Goal: Information Seeking & Learning: Learn about a topic

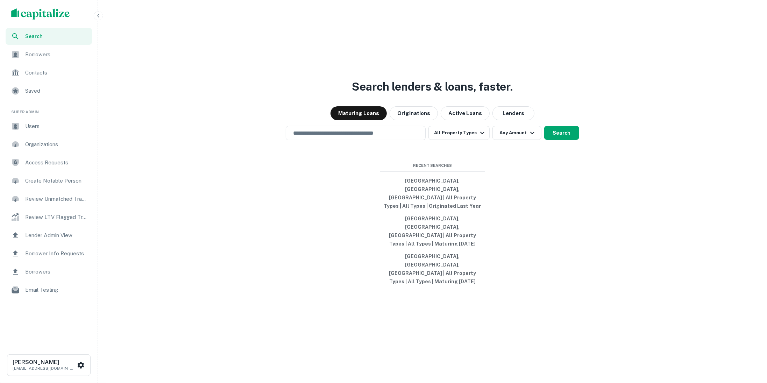
click at [53, 14] on img "scrollable content" at bounding box center [40, 13] width 59 height 11
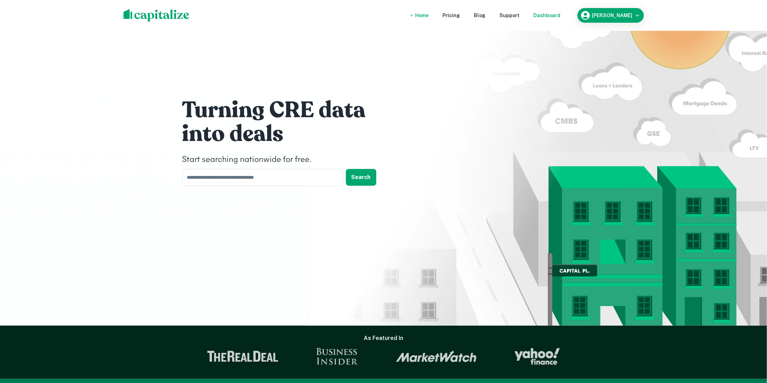
click at [554, 16] on div "Dashboard" at bounding box center [547, 16] width 27 height 8
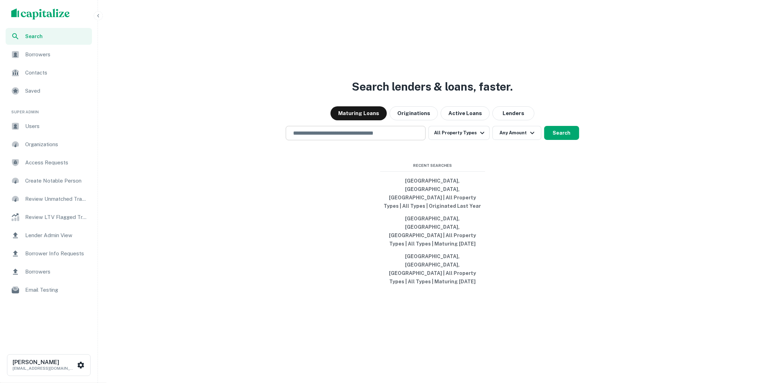
click at [395, 137] on input "text" at bounding box center [356, 133] width 134 height 8
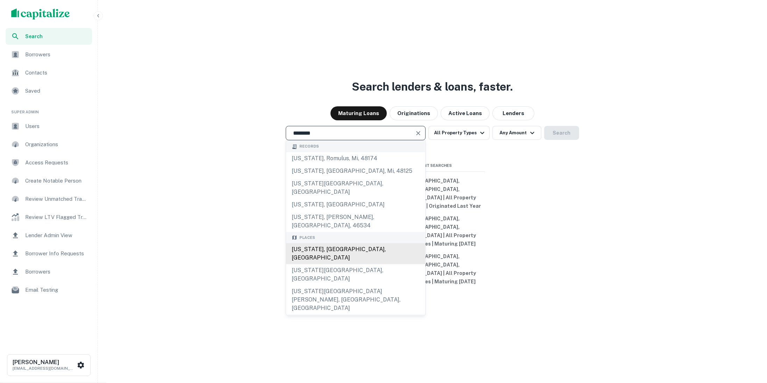
click at [360, 256] on div "New York, NY, USA" at bounding box center [355, 253] width 139 height 21
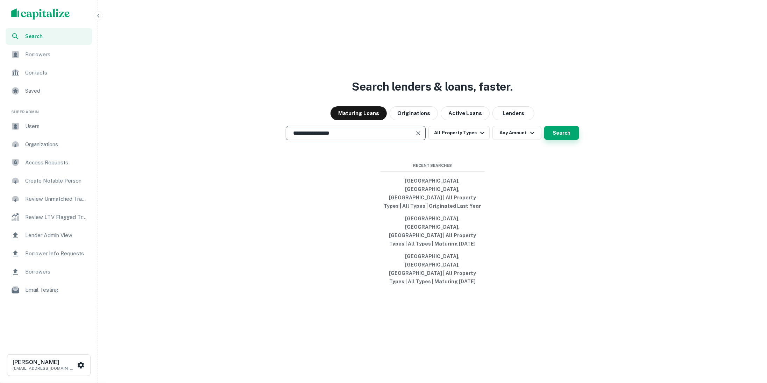
type input "**********"
click at [571, 140] on button "Search" at bounding box center [561, 133] width 35 height 14
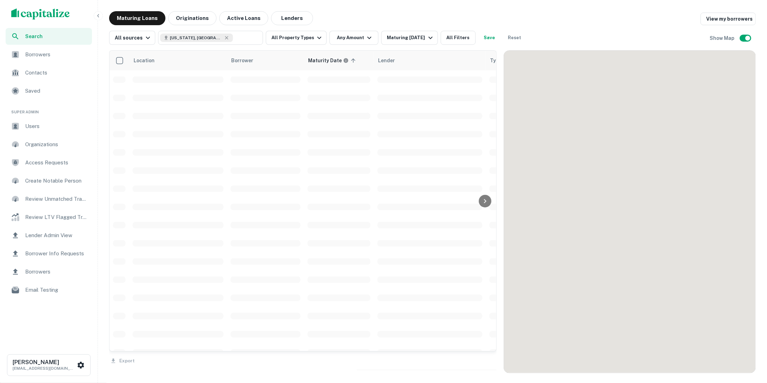
scroll to position [904, 0]
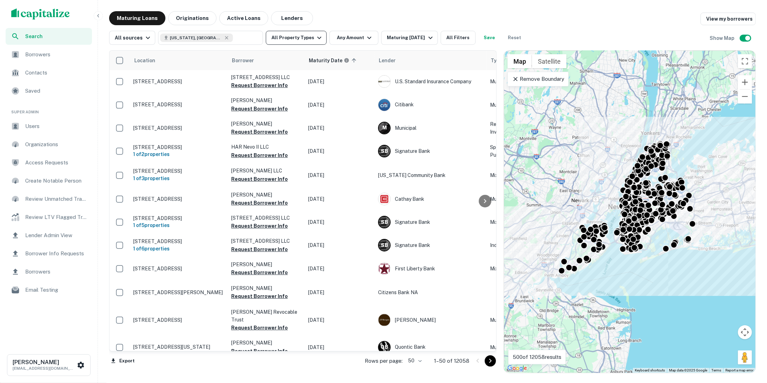
click at [315, 39] on icon "button" at bounding box center [319, 38] width 8 height 8
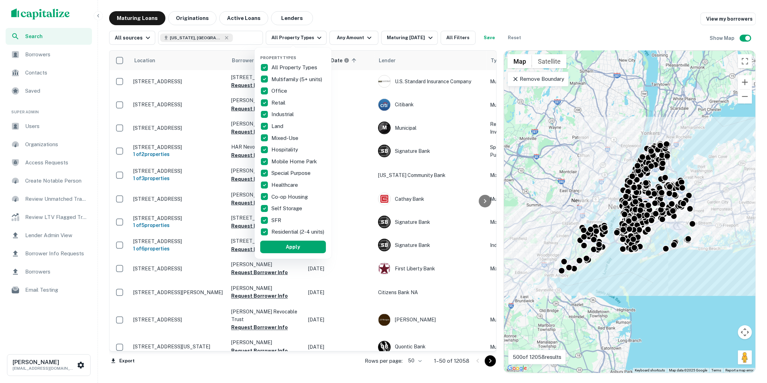
click at [223, 37] on div at bounding box center [383, 191] width 767 height 383
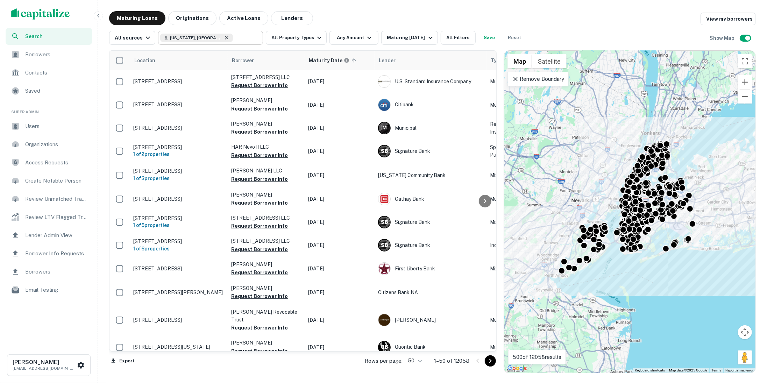
click at [225, 38] on icon at bounding box center [226, 37] width 3 height 3
click at [209, 38] on input "**********" at bounding box center [204, 38] width 89 height 10
type input "******"
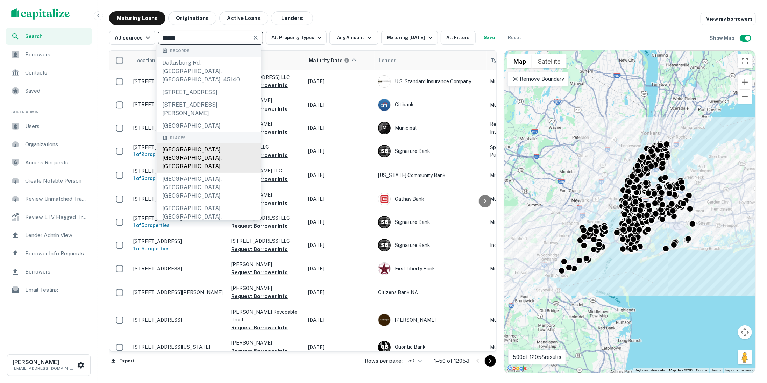
click at [206, 149] on div "Dallas, TX, USA" at bounding box center [209, 157] width 104 height 29
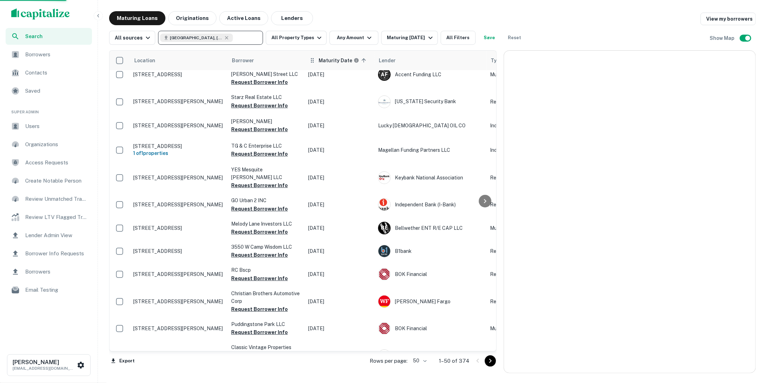
scroll to position [943, 0]
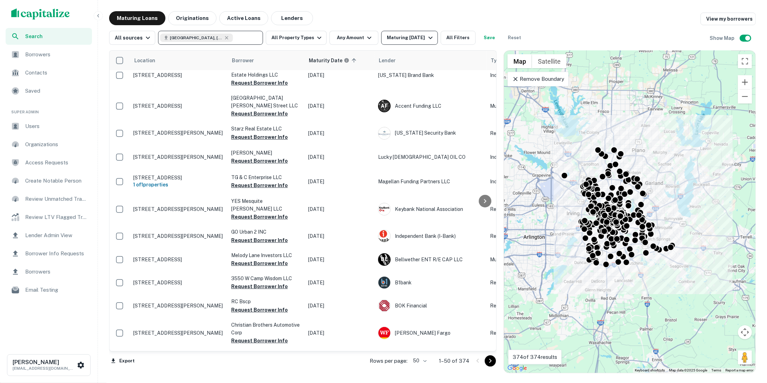
click at [393, 36] on div "Maturing In 6 Months" at bounding box center [411, 38] width 48 height 8
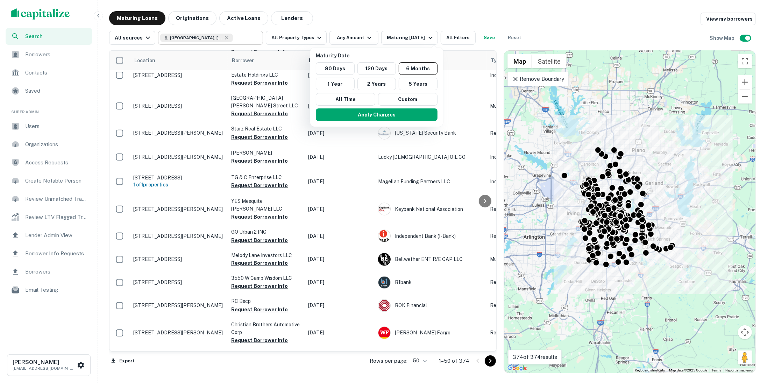
click at [368, 10] on div at bounding box center [383, 191] width 767 height 383
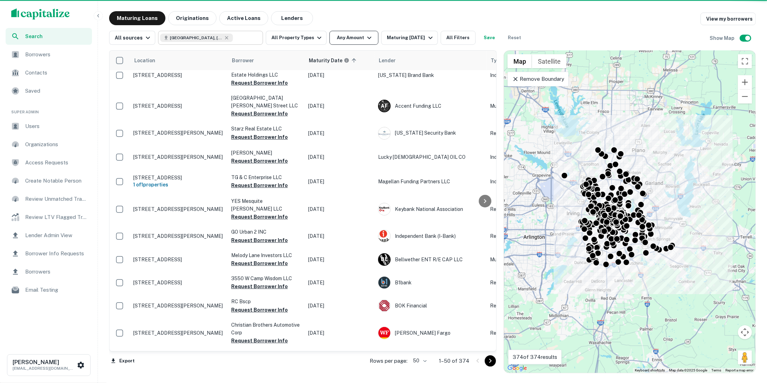
click at [365, 37] on icon "button" at bounding box center [369, 38] width 8 height 8
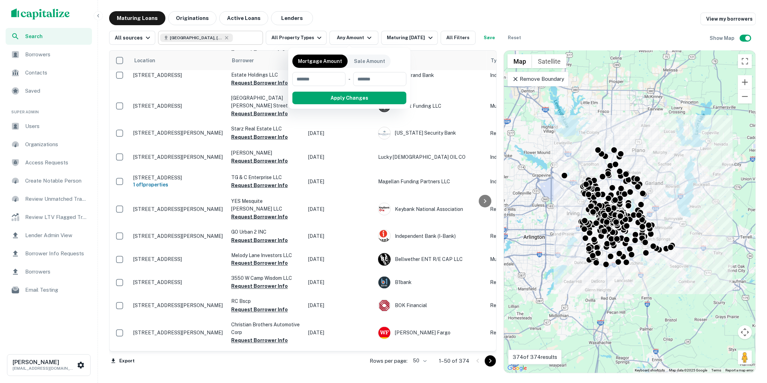
click at [310, 38] on div at bounding box center [383, 191] width 767 height 383
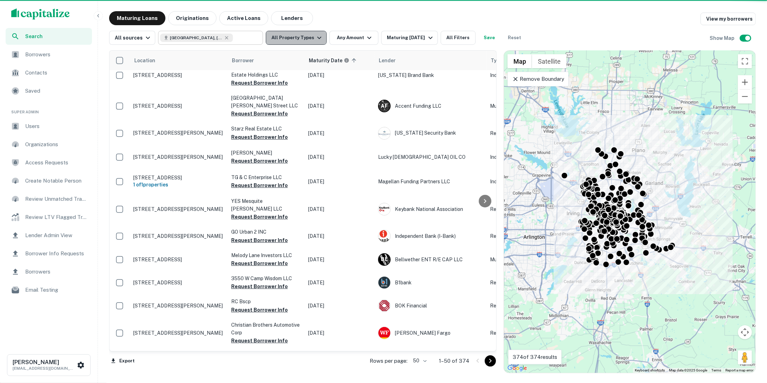
click at [318, 38] on icon "button" at bounding box center [319, 38] width 8 height 8
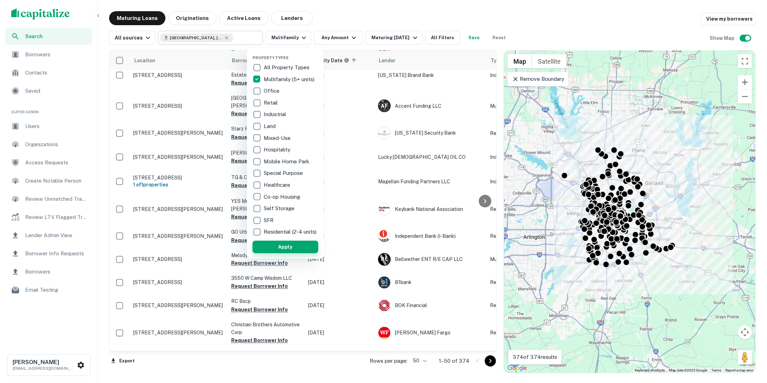
click at [281, 250] on button "Apply" at bounding box center [285, 247] width 66 height 13
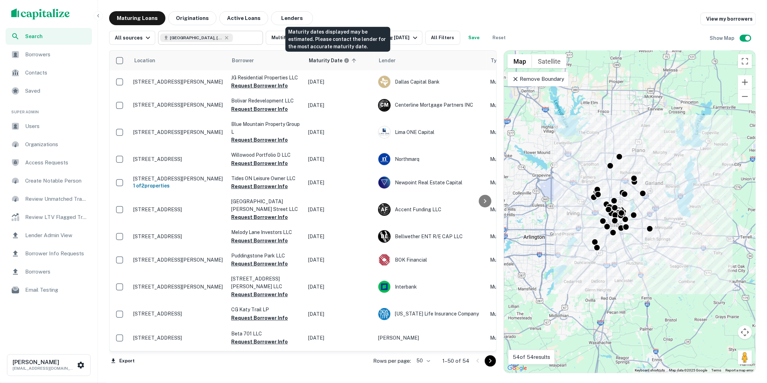
click at [351, 36] on div "Maturity dates displayed may be estimated. Please contact the lender for the mo…" at bounding box center [337, 39] width 105 height 25
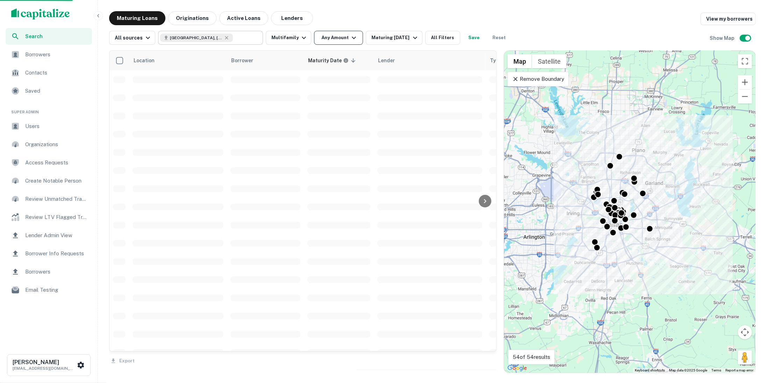
click at [352, 35] on icon "button" at bounding box center [354, 38] width 8 height 8
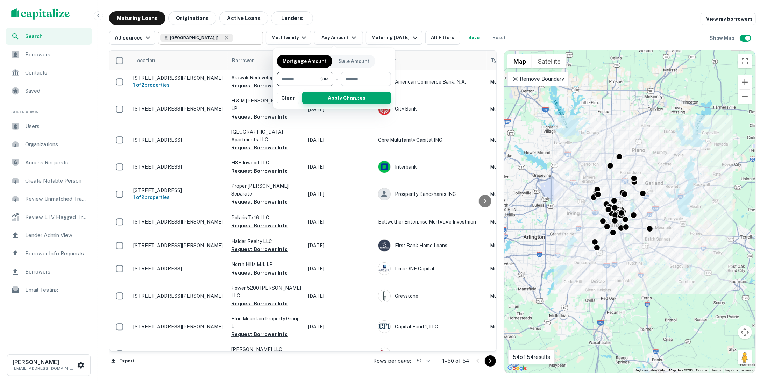
type input "*******"
click at [343, 98] on button "Apply Changes" at bounding box center [346, 98] width 89 height 13
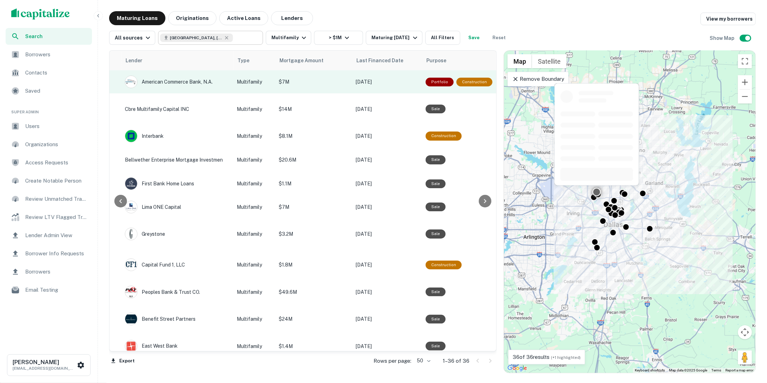
scroll to position [0, 284]
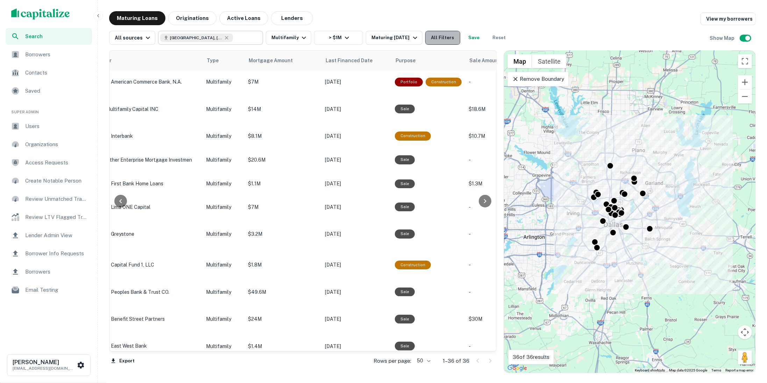
click at [446, 33] on button "All Filters" at bounding box center [442, 38] width 35 height 14
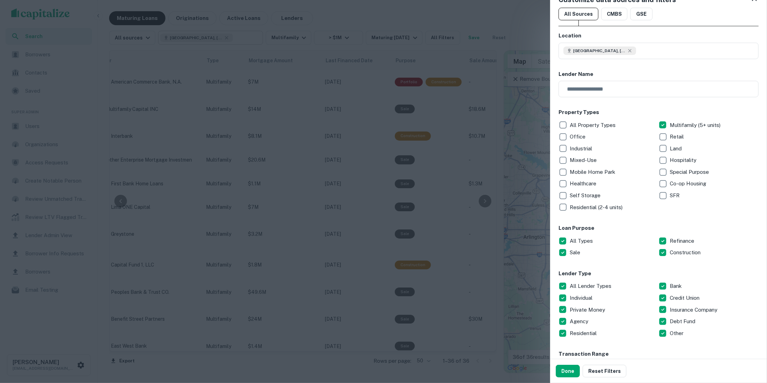
scroll to position [17, 0]
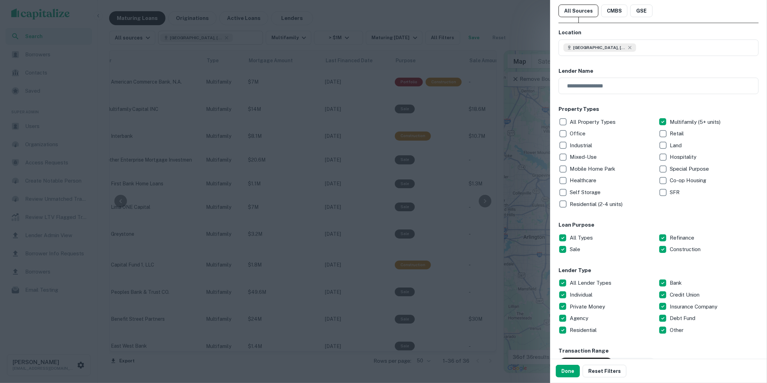
click at [456, 182] on div at bounding box center [383, 191] width 767 height 383
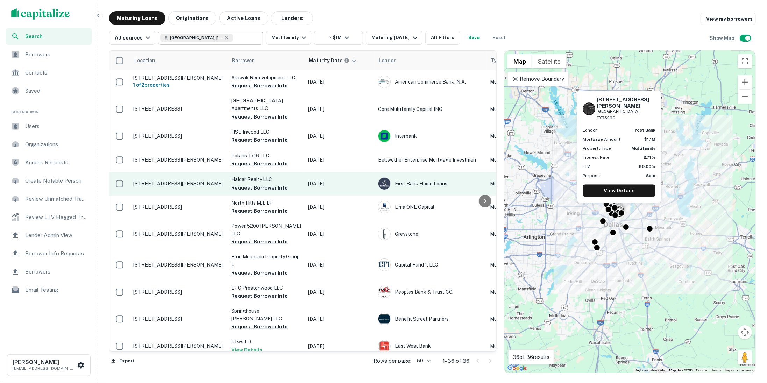
scroll to position [17, 0]
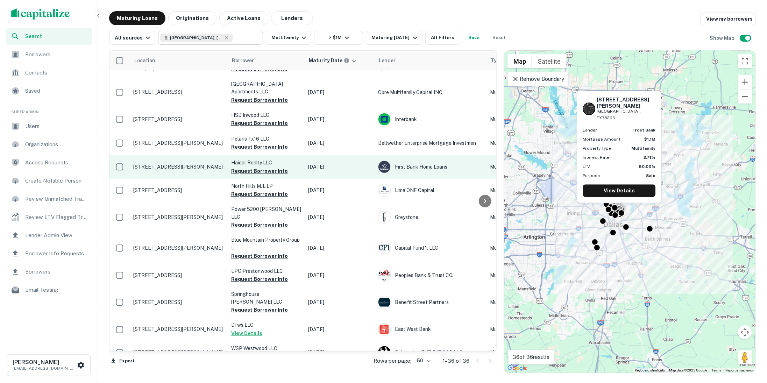
click at [180, 167] on p "1901 Mcmillan Ave Dallas, TX75206" at bounding box center [178, 167] width 91 height 6
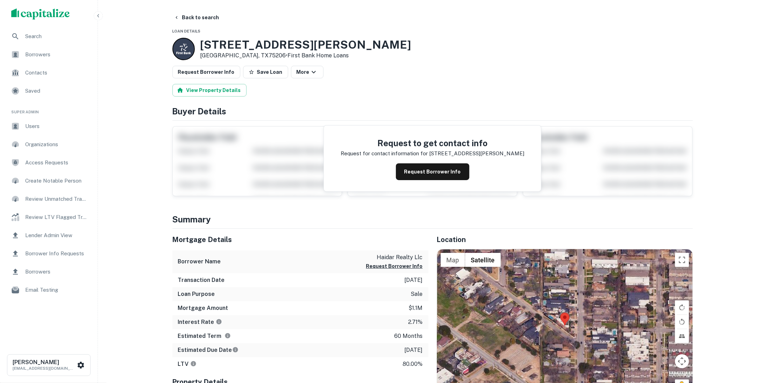
scroll to position [17, 0]
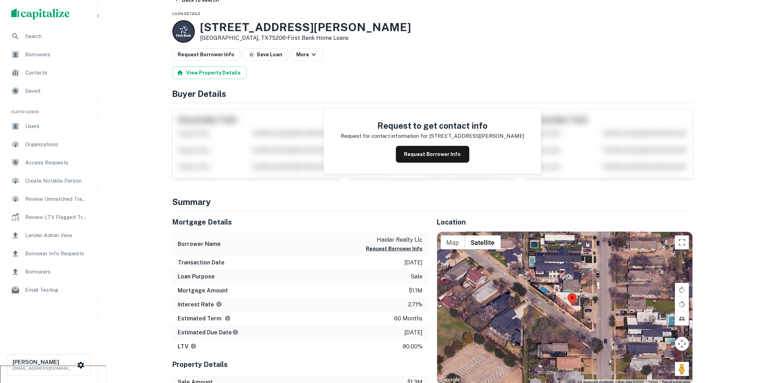
drag, startPoint x: 543, startPoint y: 324, endPoint x: 574, endPoint y: 315, distance: 31.8
click at [574, 315] on div at bounding box center [564, 308] width 255 height 152
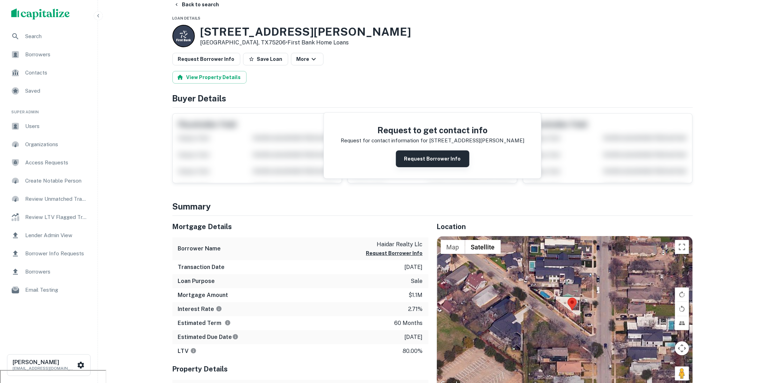
scroll to position [15, 0]
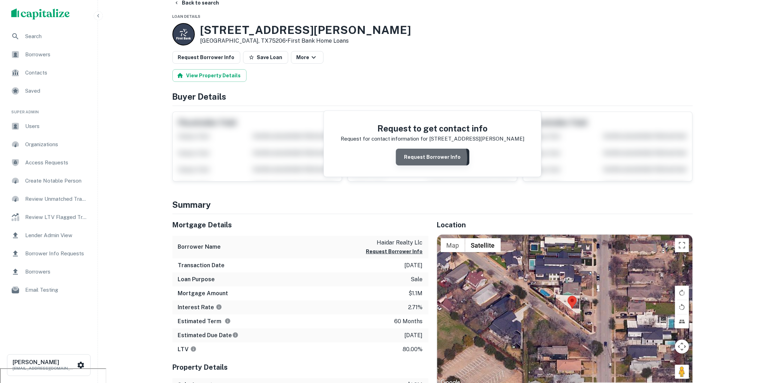
click at [430, 157] on button "Request Borrower Info" at bounding box center [432, 157] width 73 height 17
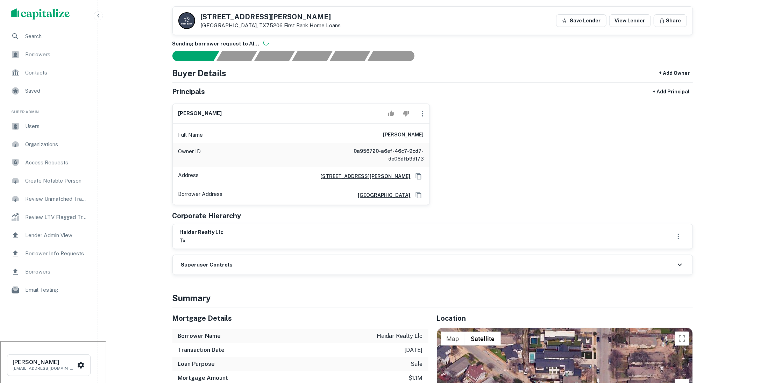
scroll to position [0, 0]
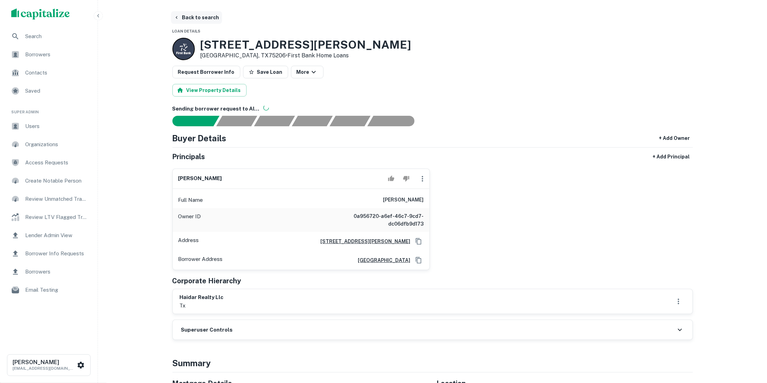
click at [199, 19] on button "Back to search" at bounding box center [196, 17] width 51 height 13
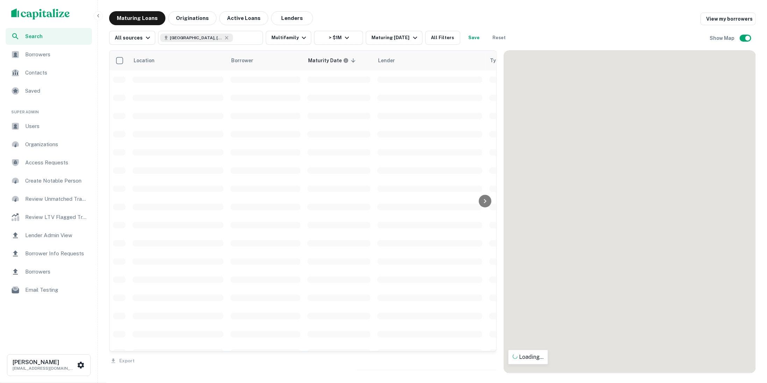
scroll to position [17, 0]
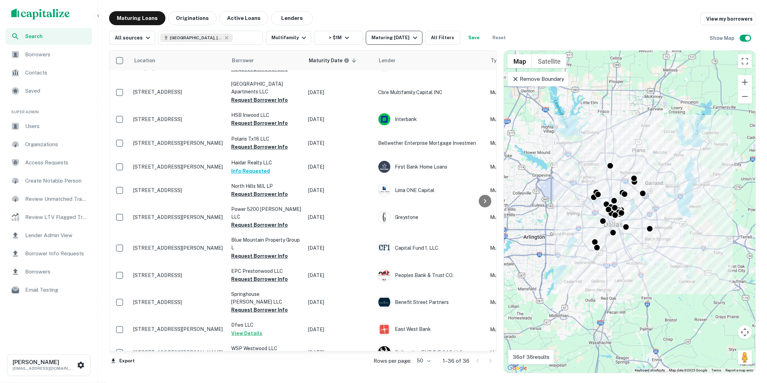
click at [417, 37] on icon "button" at bounding box center [415, 38] width 4 height 2
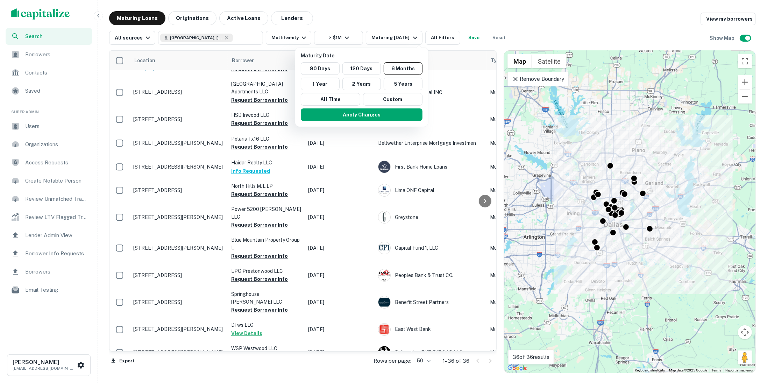
drag, startPoint x: 429, startPoint y: 16, endPoint x: 432, endPoint y: 21, distance: 5.5
click at [429, 16] on div at bounding box center [383, 191] width 767 height 383
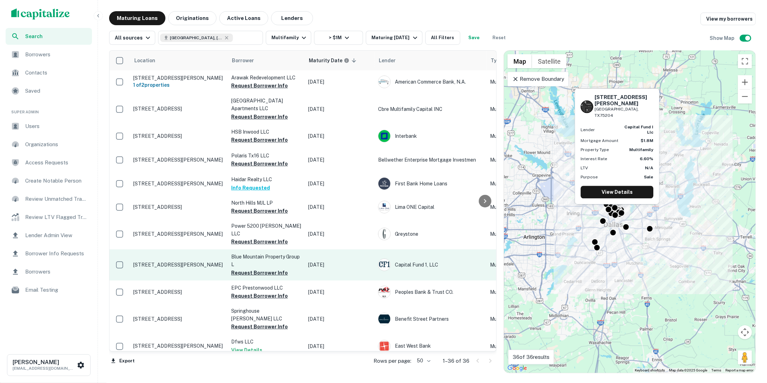
scroll to position [15, 0]
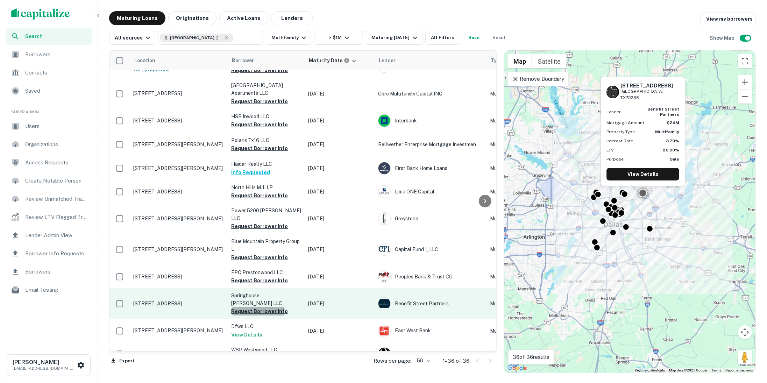
click at [238, 307] on button "Request Borrower Info" at bounding box center [259, 311] width 57 height 8
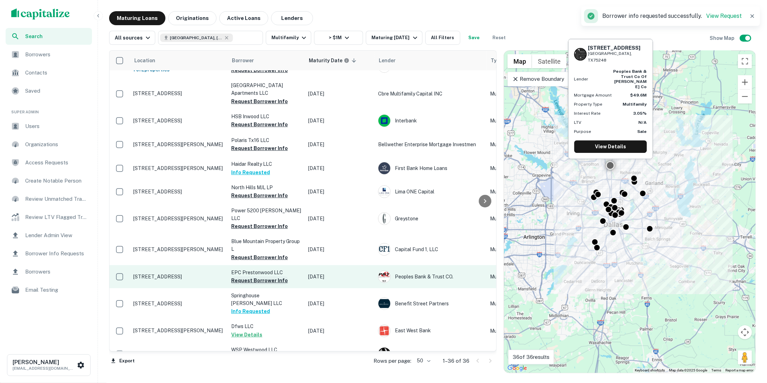
click at [247, 276] on button "Request Borrower Info" at bounding box center [259, 280] width 57 height 8
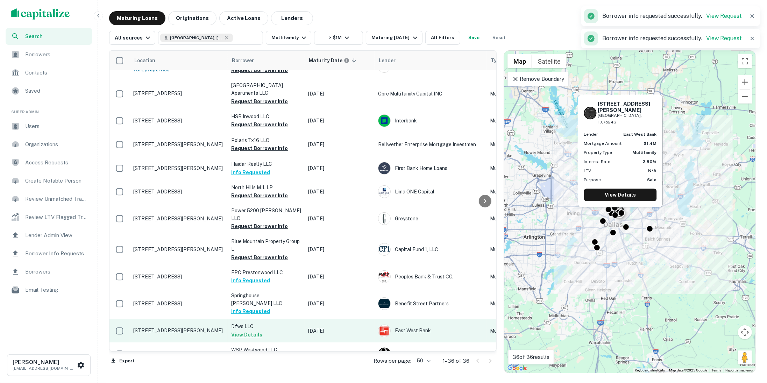
click at [214, 320] on td "4821 Gaston Ave Dallas, TX75246" at bounding box center [179, 330] width 98 height 23
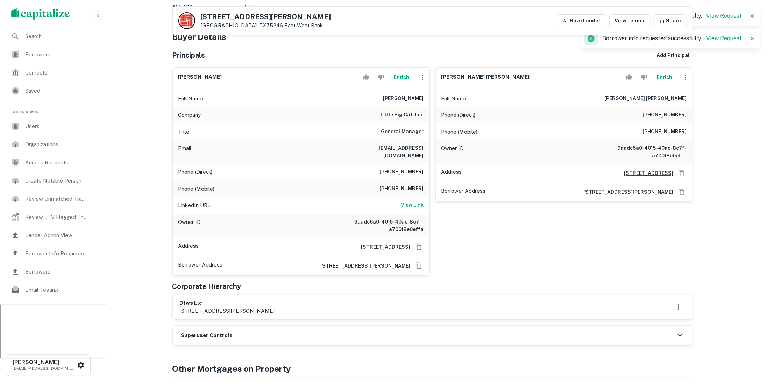
scroll to position [85, 0]
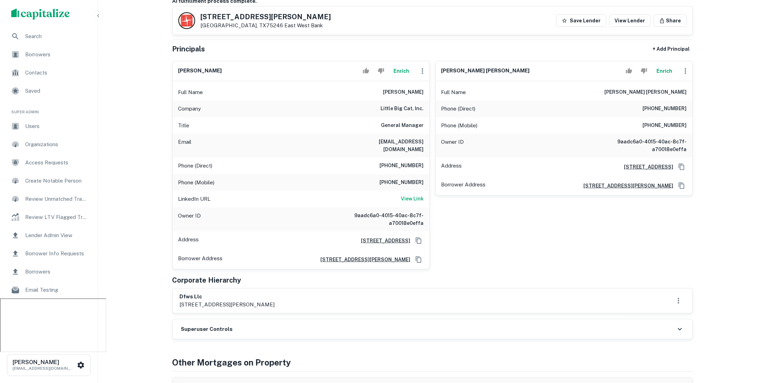
click at [391, 89] on div "Full Name frank houng" at bounding box center [301, 92] width 257 height 17
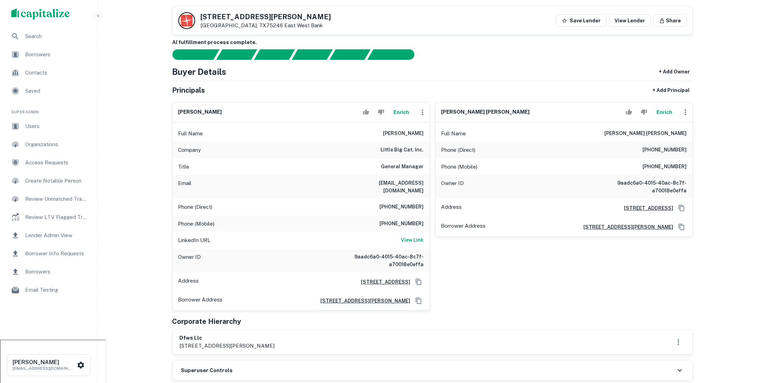
scroll to position [0, 0]
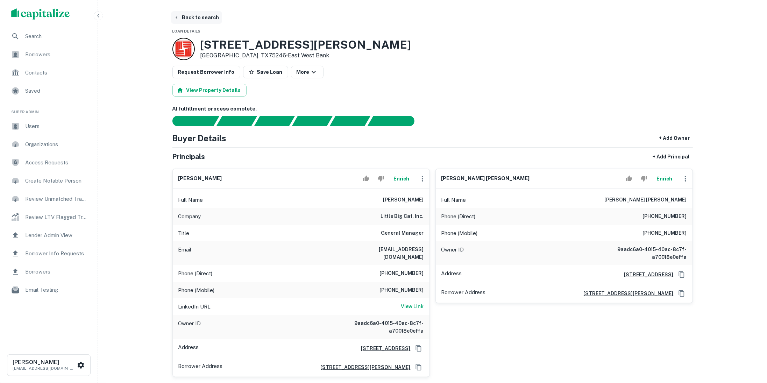
click at [209, 15] on button "Back to search" at bounding box center [196, 17] width 51 height 13
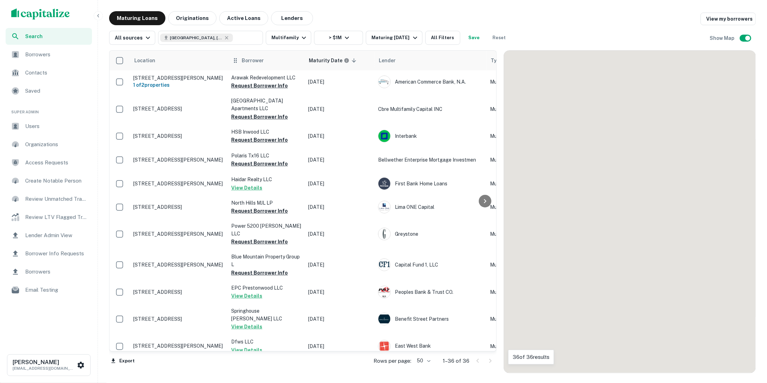
scroll to position [15, 0]
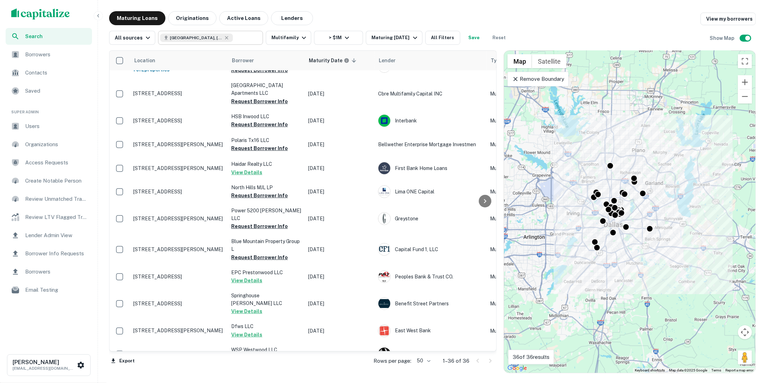
type input "**********"
click at [227, 40] on input "**********" at bounding box center [204, 38] width 89 height 10
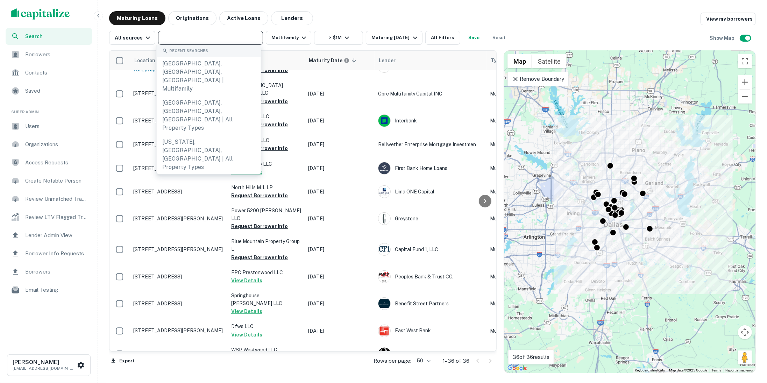
click at [246, 40] on input "text" at bounding box center [210, 38] width 100 height 10
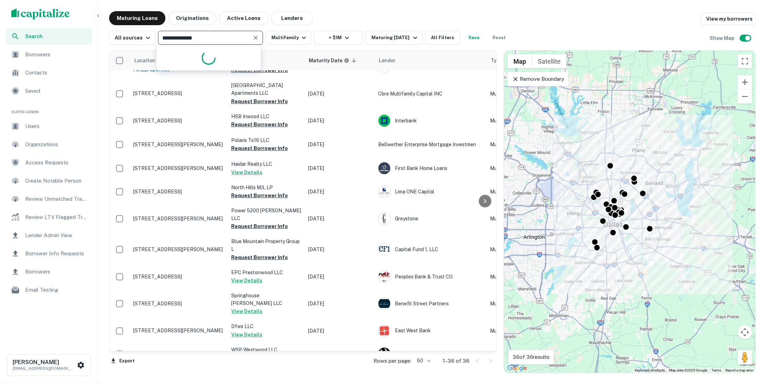
type input "**********"
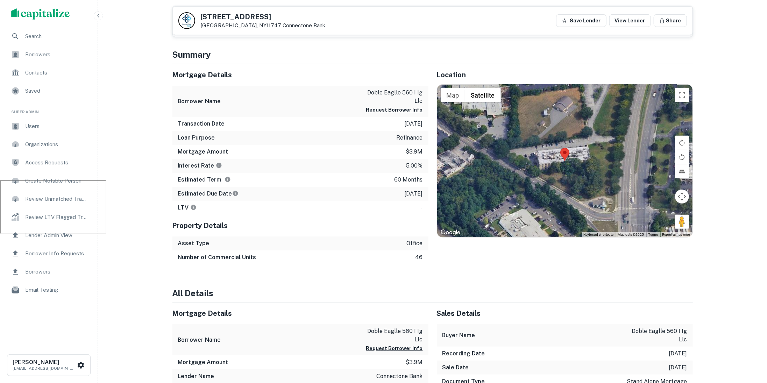
scroll to position [200, 0]
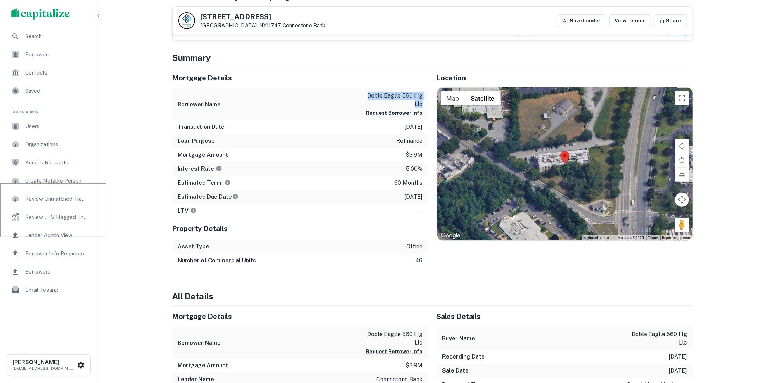
drag, startPoint x: 369, startPoint y: 93, endPoint x: 424, endPoint y: 104, distance: 56.4
click at [424, 104] on div "Borrower Name doble eaglle 560 i ig llc Request Borrower Info" at bounding box center [300, 104] width 256 height 31
click at [393, 107] on p "doble eaglle 560 i ig llc" at bounding box center [391, 100] width 63 height 17
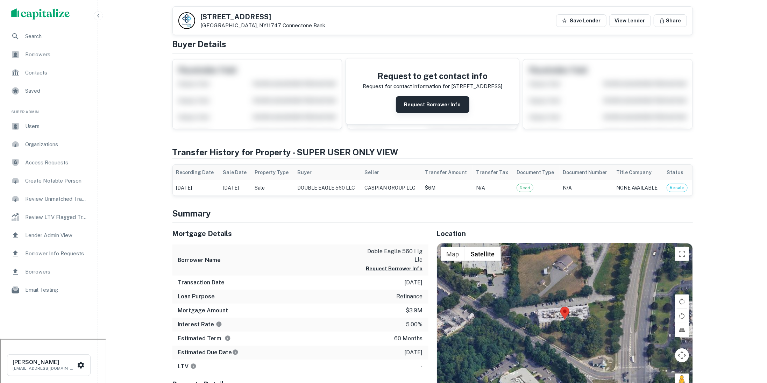
click at [420, 101] on button "Request Borrower Info" at bounding box center [432, 104] width 73 height 17
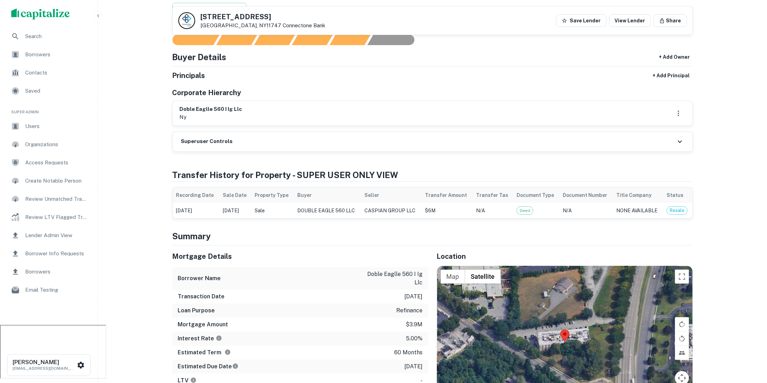
scroll to position [0, 0]
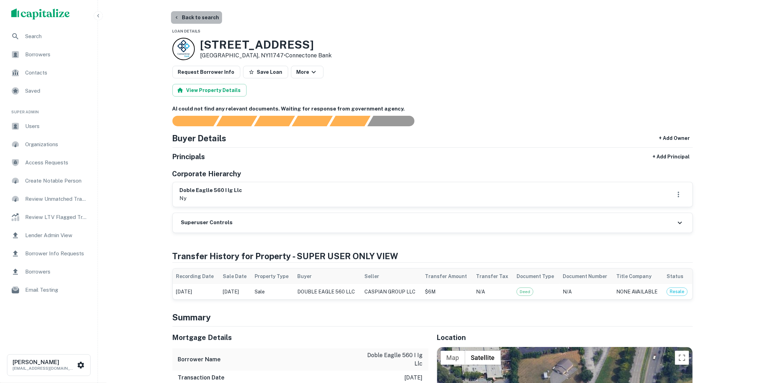
click at [199, 17] on button "Back to search" at bounding box center [196, 17] width 51 height 13
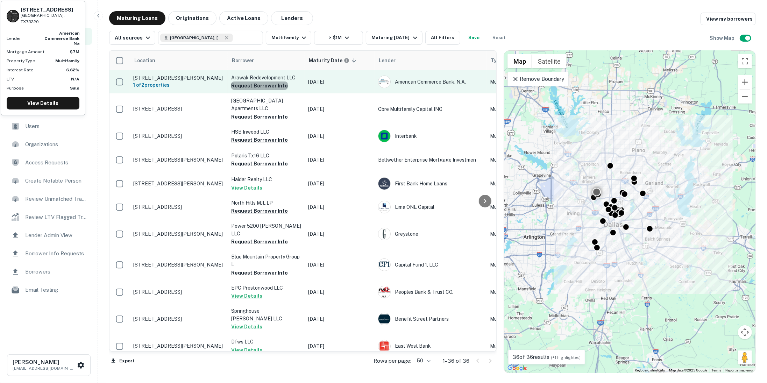
click at [268, 85] on button "Request Borrower Info" at bounding box center [259, 85] width 57 height 8
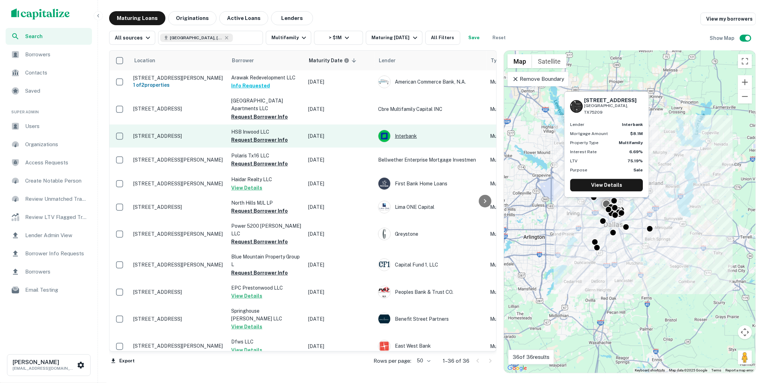
click at [404, 137] on div "Interbank" at bounding box center [430, 136] width 105 height 13
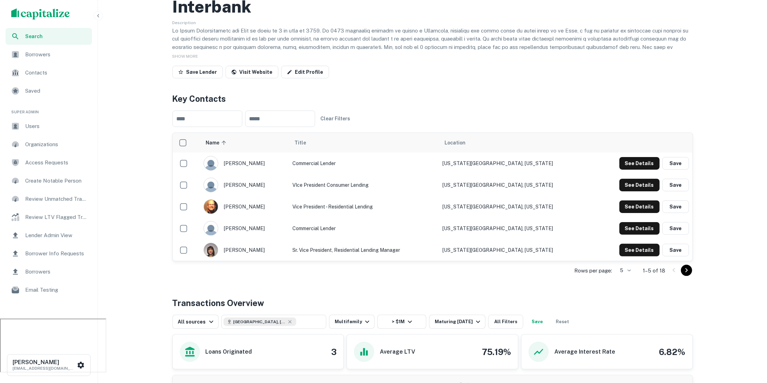
scroll to position [65, 0]
click at [380, 206] on td "Vice President - Residential Lending" at bounding box center [364, 206] width 150 height 22
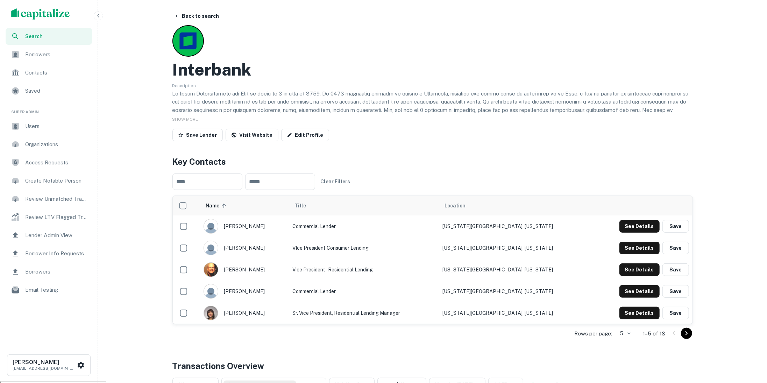
scroll to position [0, 0]
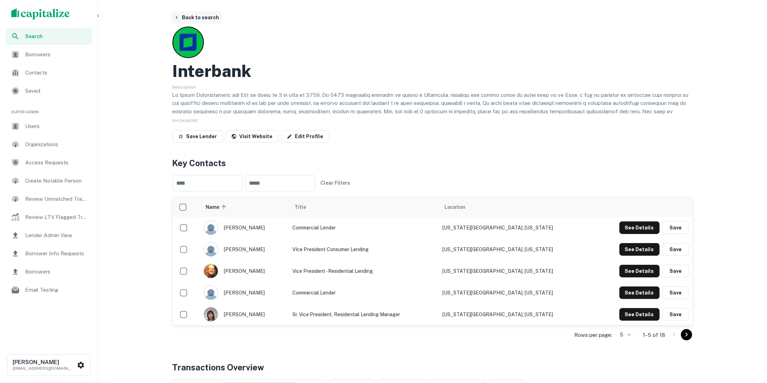
click at [204, 19] on button "Back to search" at bounding box center [196, 17] width 51 height 13
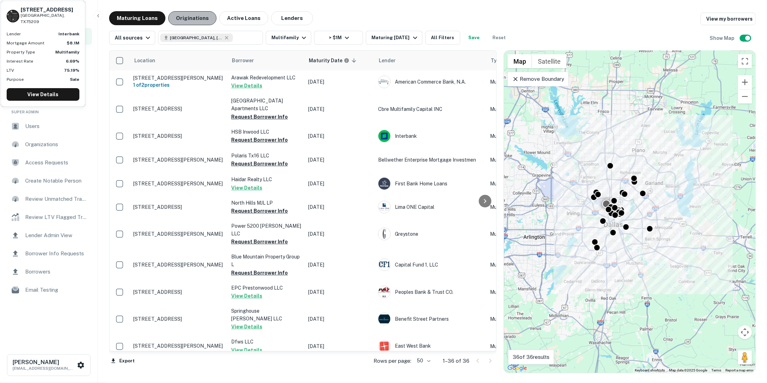
click at [200, 17] on button "Originations" at bounding box center [192, 18] width 48 height 14
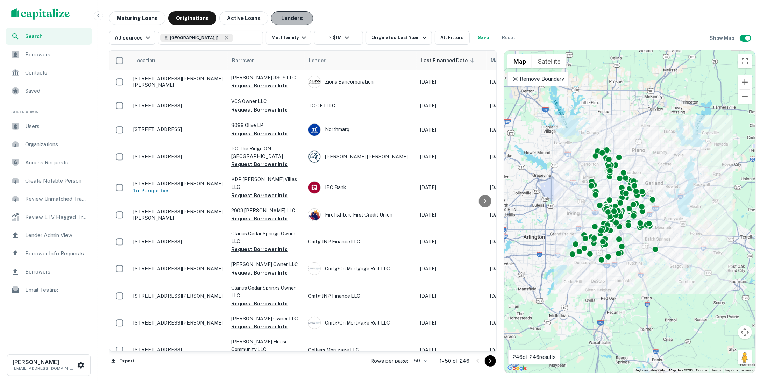
click at [285, 16] on button "Lenders" at bounding box center [292, 18] width 42 height 14
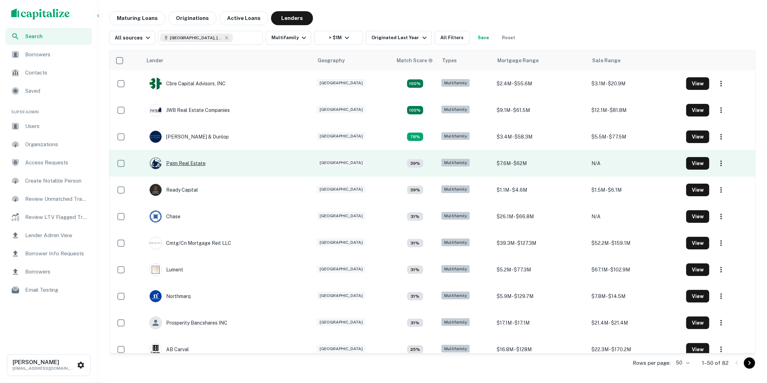
click at [186, 164] on div "Pgim Real Estate" at bounding box center [177, 163] width 56 height 13
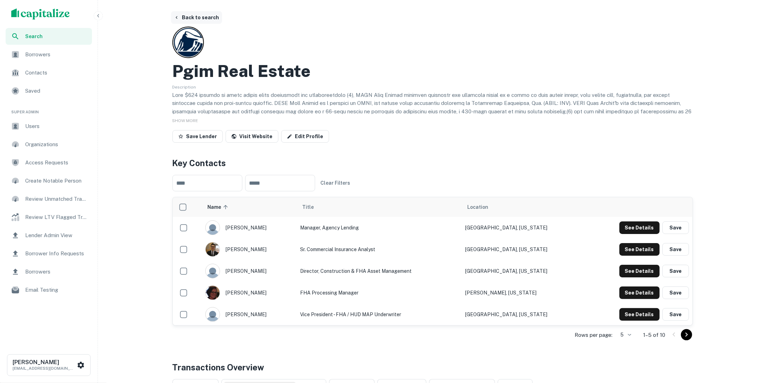
click at [191, 12] on button "Back to search" at bounding box center [196, 17] width 51 height 13
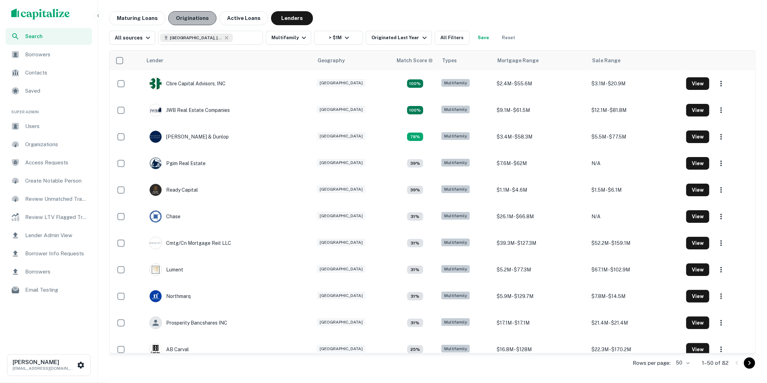
click at [193, 23] on button "Originations" at bounding box center [192, 18] width 48 height 14
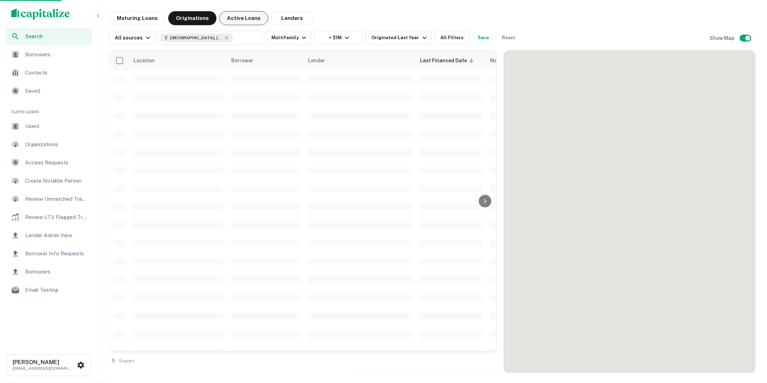
click at [238, 19] on button "Active Loans" at bounding box center [243, 18] width 49 height 14
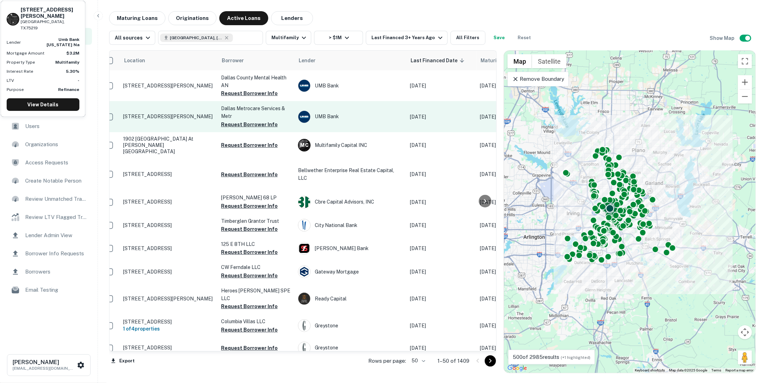
scroll to position [0, 3]
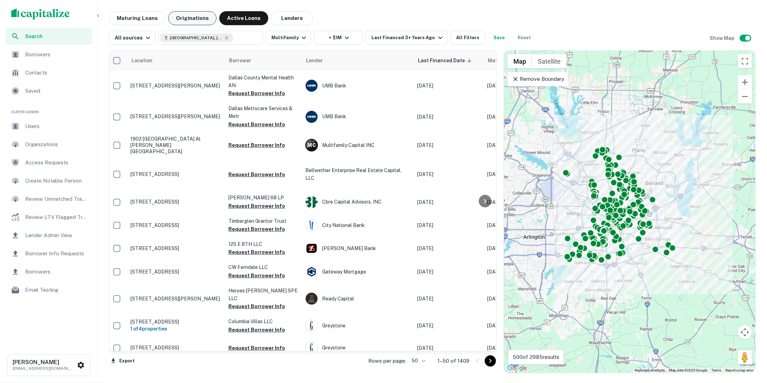
click at [196, 17] on button "Originations" at bounding box center [192, 18] width 48 height 14
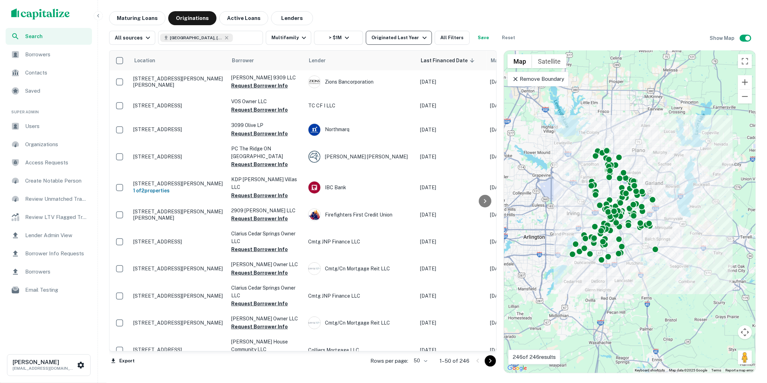
click at [420, 37] on icon "button" at bounding box center [424, 38] width 8 height 8
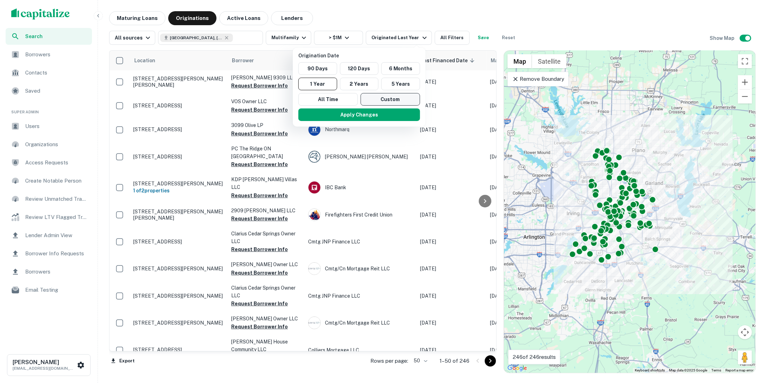
click at [386, 96] on button "Custom" at bounding box center [390, 99] width 59 height 13
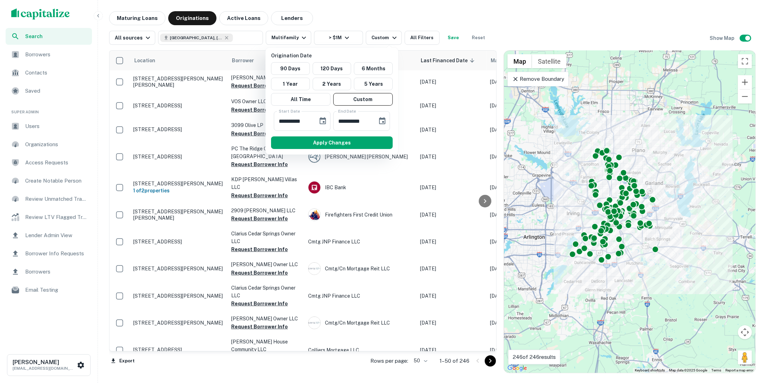
click at [375, 19] on div at bounding box center [383, 191] width 767 height 383
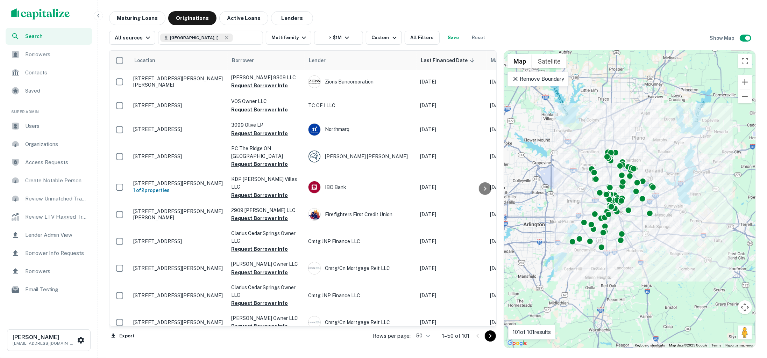
click at [36, 16] on img "scrollable content" at bounding box center [40, 13] width 59 height 11
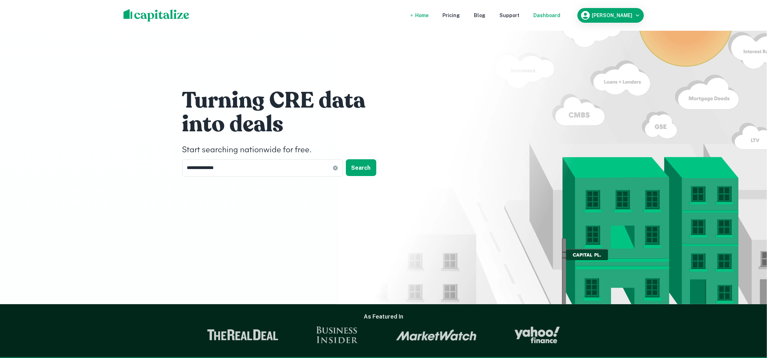
click at [547, 18] on div "Dashboard" at bounding box center [547, 16] width 27 height 8
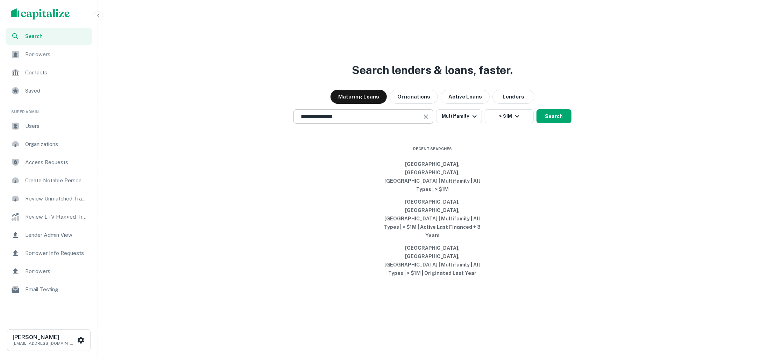
click at [400, 121] on input "**********" at bounding box center [358, 117] width 123 height 8
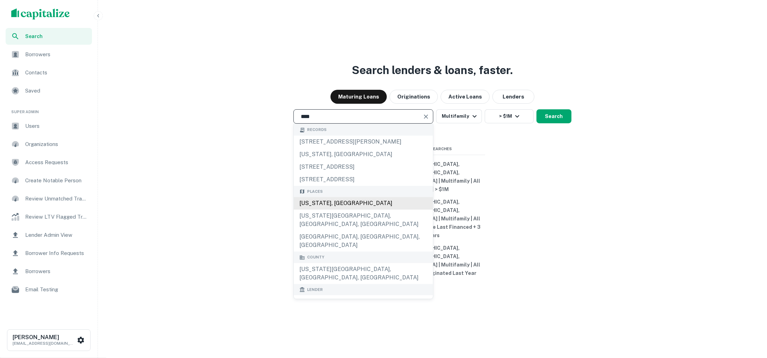
click at [377, 210] on div "Utah, USA" at bounding box center [363, 204] width 139 height 13
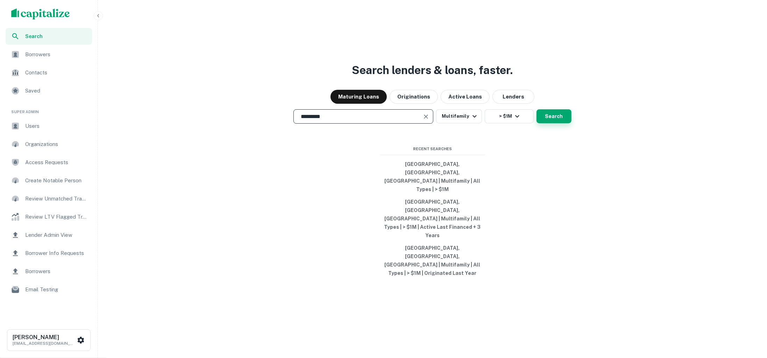
type input "*********"
click at [560, 123] on button "Search" at bounding box center [553, 116] width 35 height 14
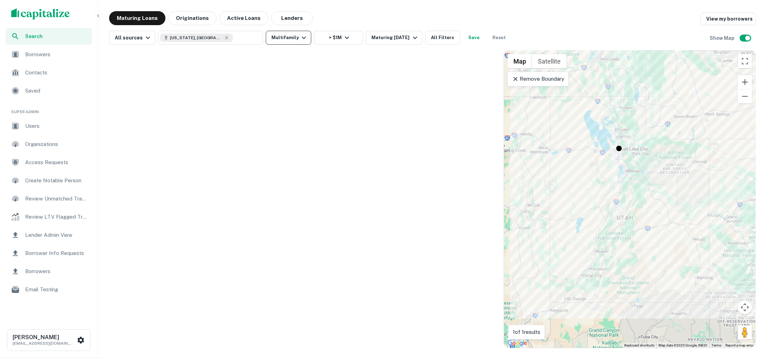
click at [300, 37] on icon "button" at bounding box center [304, 38] width 8 height 8
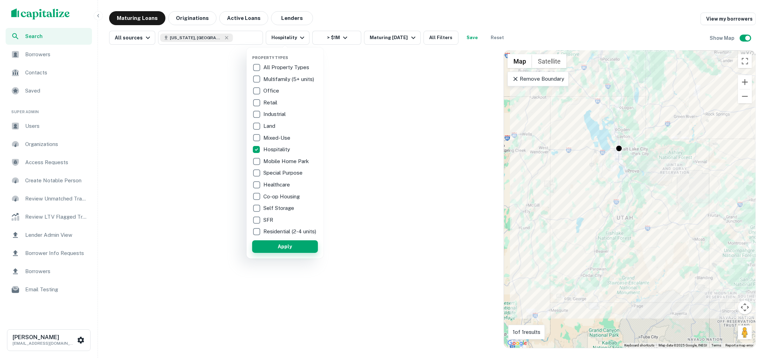
click at [292, 253] on button "Apply" at bounding box center [285, 247] width 66 height 13
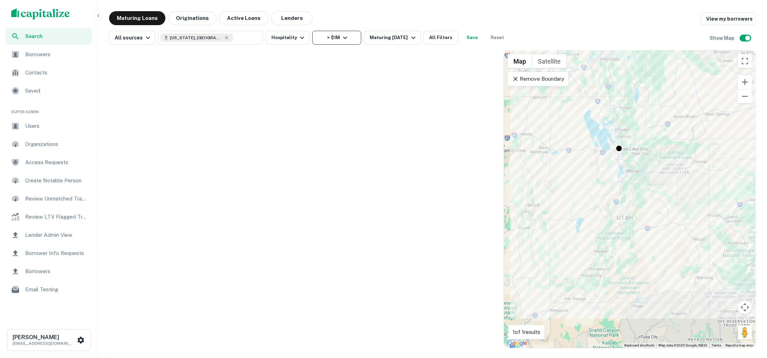
click at [344, 36] on icon "button" at bounding box center [345, 38] width 8 height 8
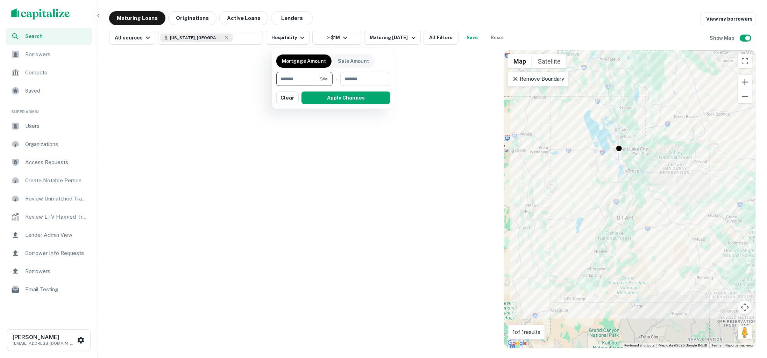
click at [310, 80] on input "*******" at bounding box center [297, 79] width 43 height 14
type input "*******"
click at [334, 97] on button "Apply Changes" at bounding box center [345, 98] width 89 height 13
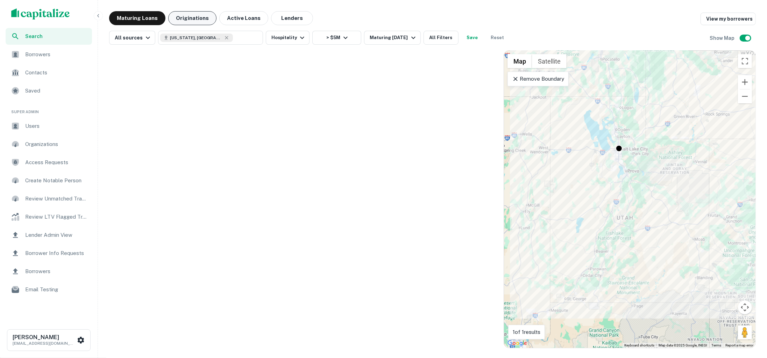
click at [197, 15] on button "Originations" at bounding box center [192, 18] width 48 height 14
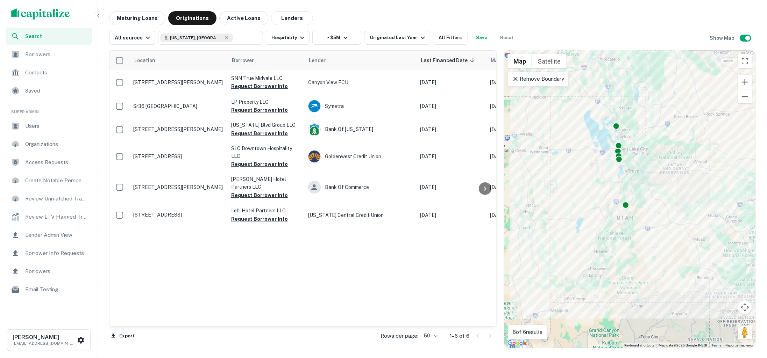
click at [516, 76] on icon at bounding box center [515, 79] width 7 height 7
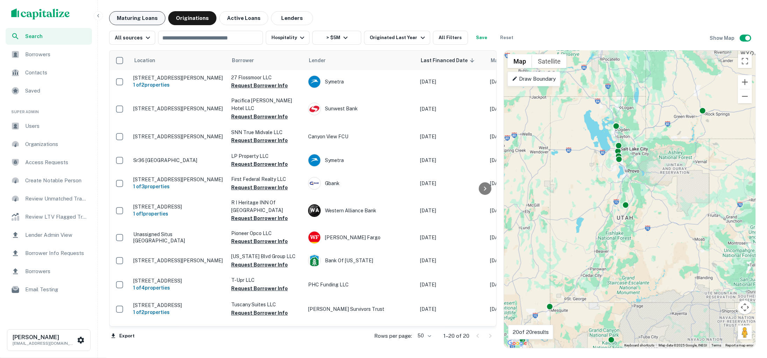
click at [146, 15] on button "Maturing Loans" at bounding box center [137, 18] width 56 height 14
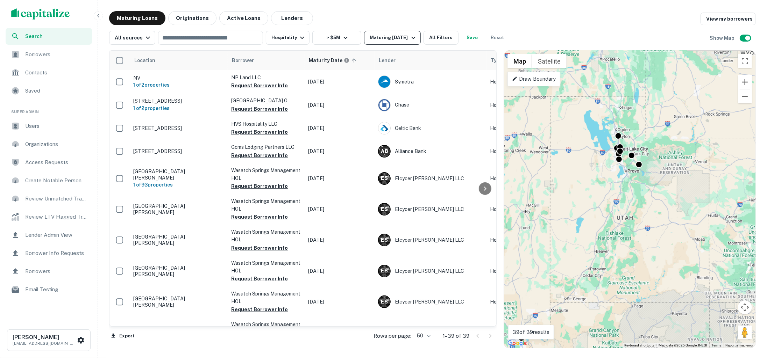
click at [403, 33] on button "Maturing In 1 Year" at bounding box center [392, 38] width 56 height 14
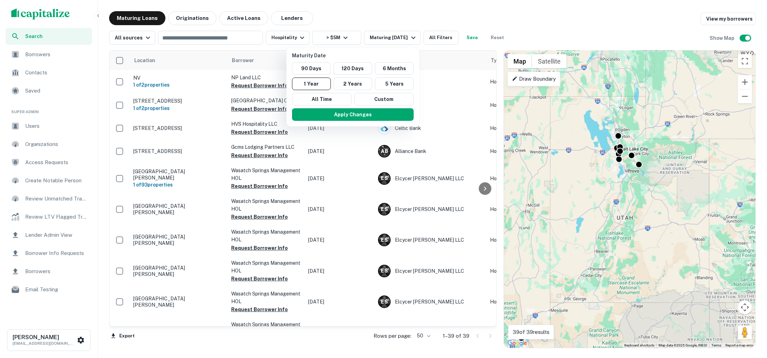
click at [382, 19] on div at bounding box center [383, 179] width 767 height 358
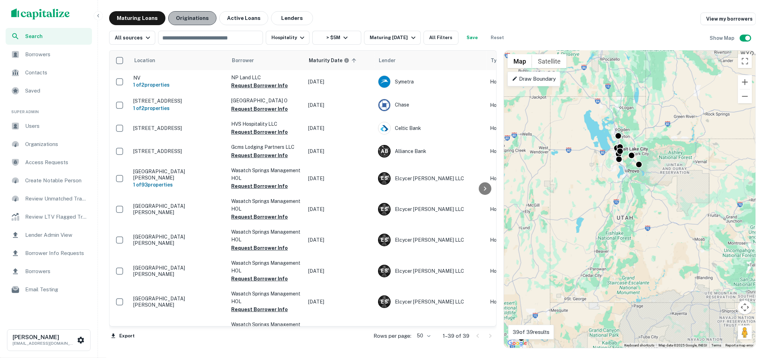
click at [179, 14] on button "Originations" at bounding box center [192, 18] width 48 height 14
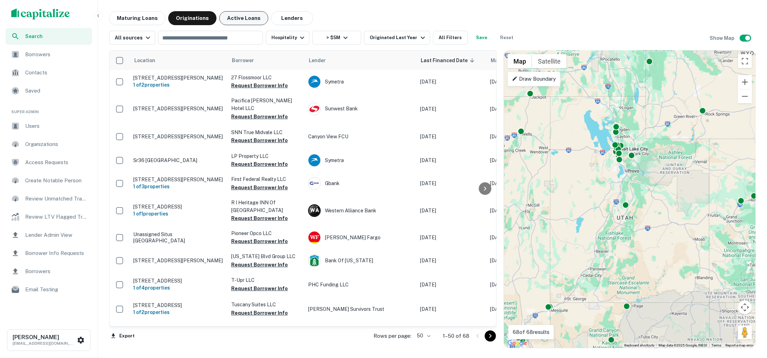
click at [246, 20] on button "Active Loans" at bounding box center [243, 18] width 49 height 14
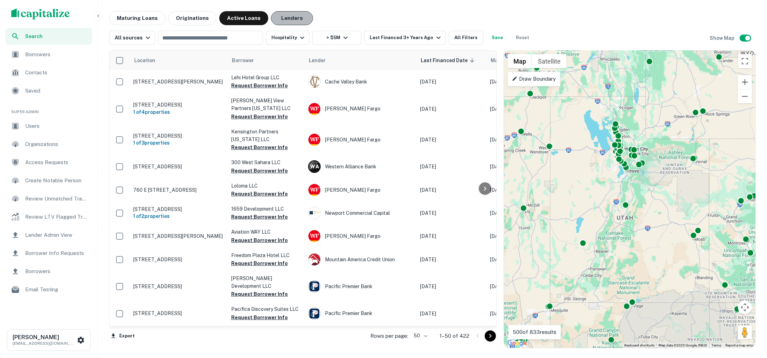
click at [283, 21] on button "Lenders" at bounding box center [292, 18] width 42 height 14
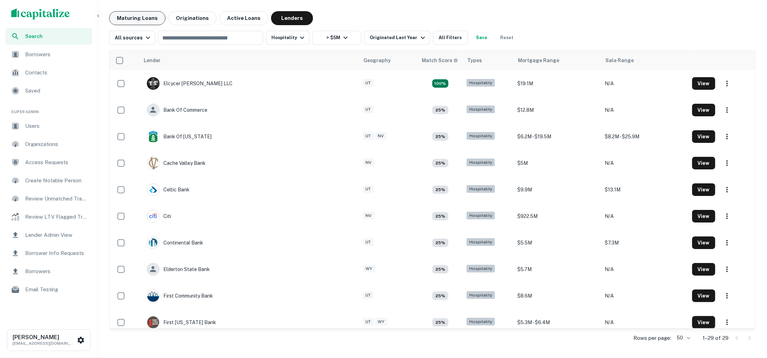
click at [150, 19] on button "Maturing Loans" at bounding box center [137, 18] width 56 height 14
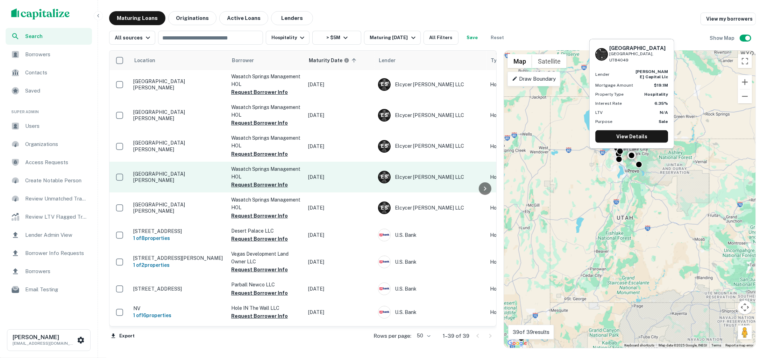
scroll to position [434, 0]
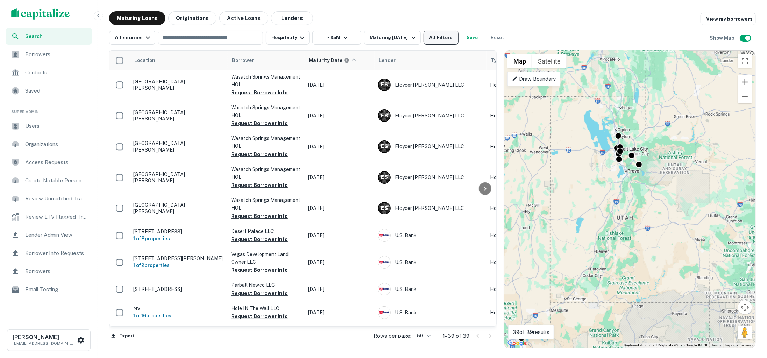
click at [432, 40] on button "All Filters" at bounding box center [440, 38] width 35 height 14
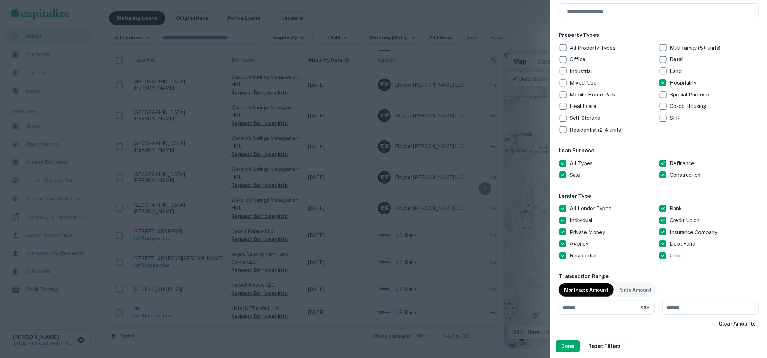
scroll to position [143, 0]
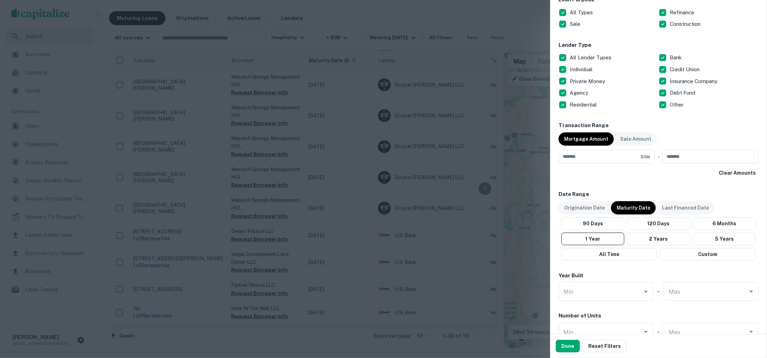
scroll to position [241, 0]
click at [561, 346] on button "Done" at bounding box center [568, 346] width 24 height 13
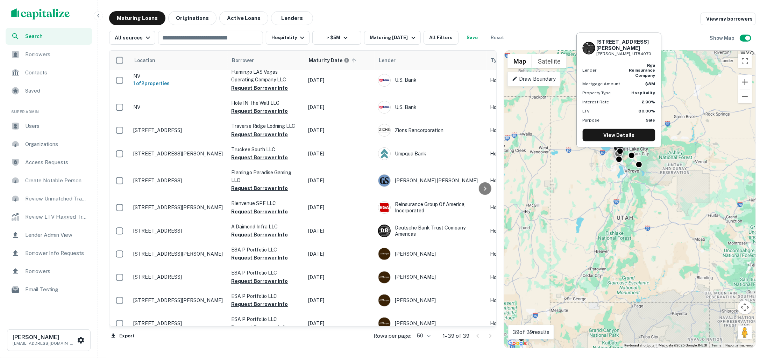
scroll to position [721, 0]
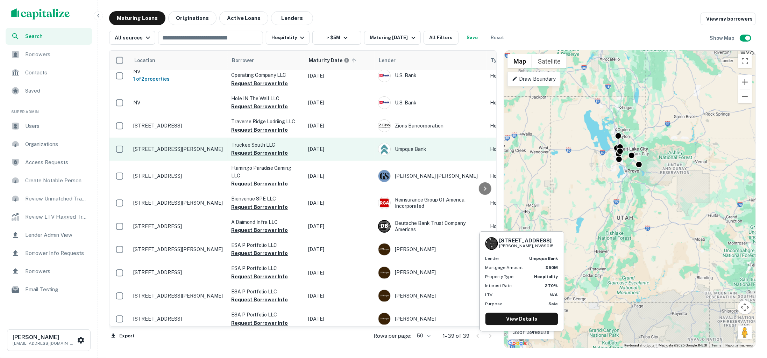
click at [172, 152] on p "725 S Racetrack Rd Henderson, NV89015" at bounding box center [178, 149] width 91 height 6
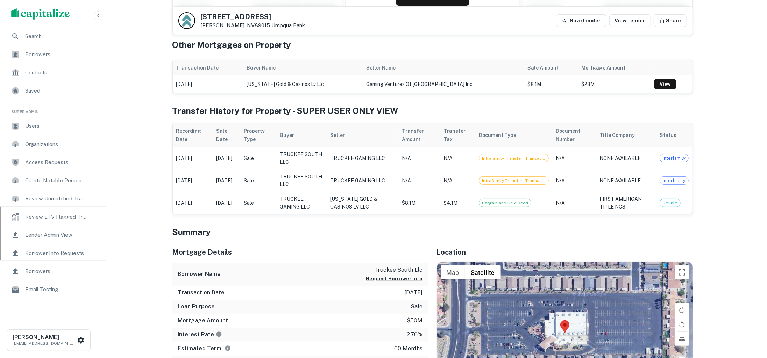
scroll to position [158, 0]
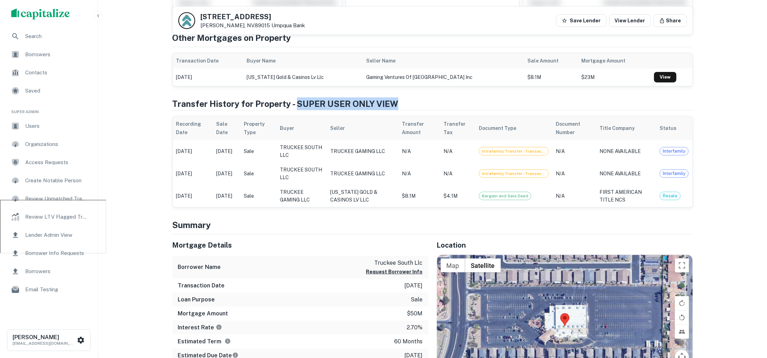
drag, startPoint x: 397, startPoint y: 102, endPoint x: 296, endPoint y: 101, distance: 101.1
click at [296, 101] on h4 "Transfer History for Property - SUPER USER ONLY VIEW" at bounding box center [432, 104] width 520 height 13
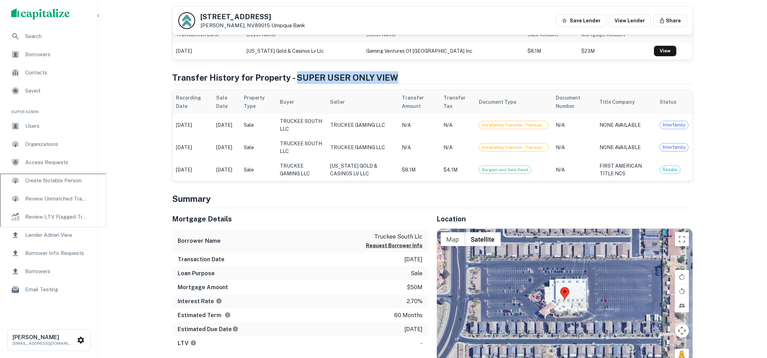
scroll to position [199, 0]
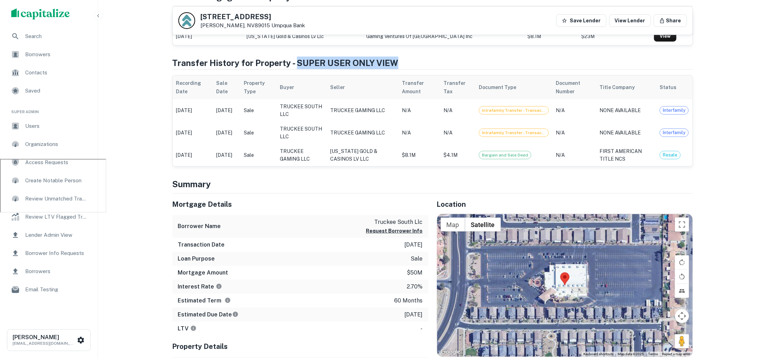
drag, startPoint x: 391, startPoint y: 242, endPoint x: 423, endPoint y: 242, distance: 32.2
click at [423, 242] on div "Transaction Date 3/9/2021" at bounding box center [300, 245] width 256 height 14
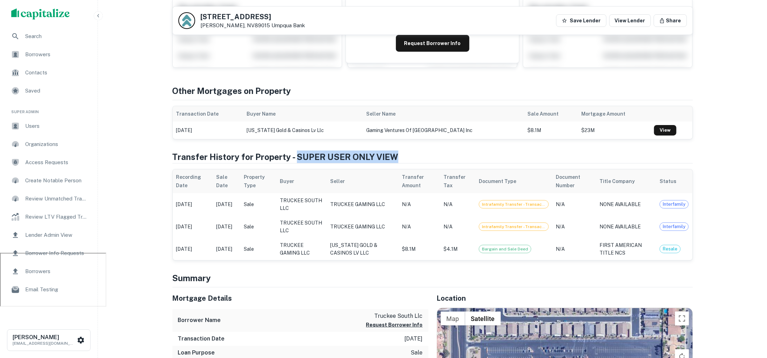
scroll to position [69, 0]
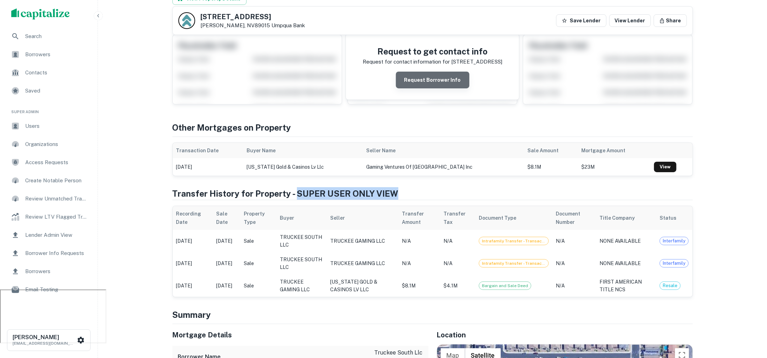
click at [442, 79] on button "Request Borrower Info" at bounding box center [432, 80] width 73 height 17
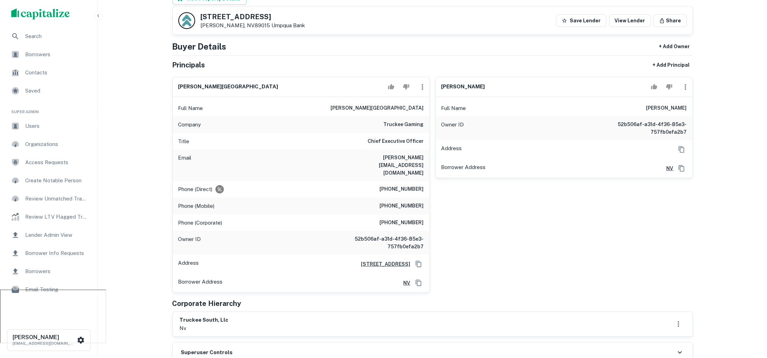
drag, startPoint x: 359, startPoint y: 156, endPoint x: 406, endPoint y: 157, distance: 46.5
click at [365, 156] on h6 "ferenc@truckeegaming.com" at bounding box center [382, 165] width 84 height 23
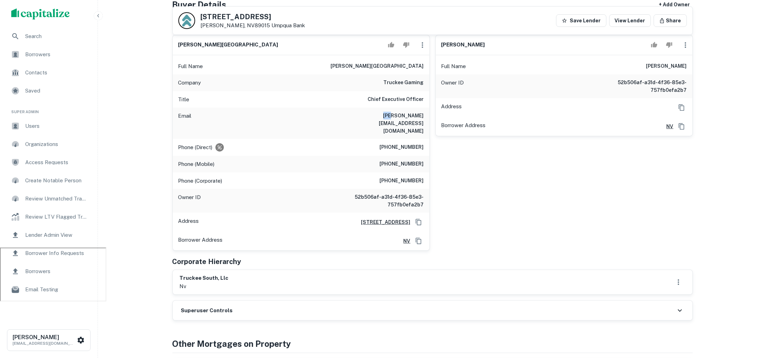
scroll to position [114, 0]
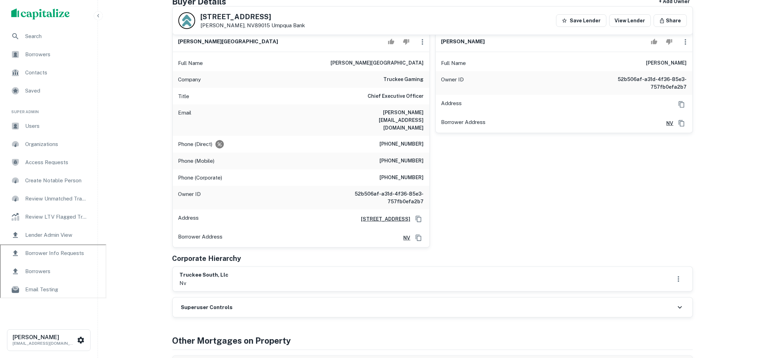
click at [566, 182] on div "tom benninger Full Name tom benninger Owner ID 52b506af-a31d-4f36-85e3-757fb0ef…" at bounding box center [561, 137] width 263 height 222
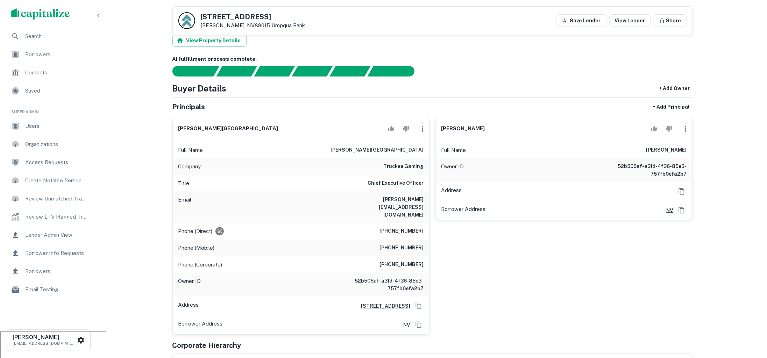
scroll to position [0, 0]
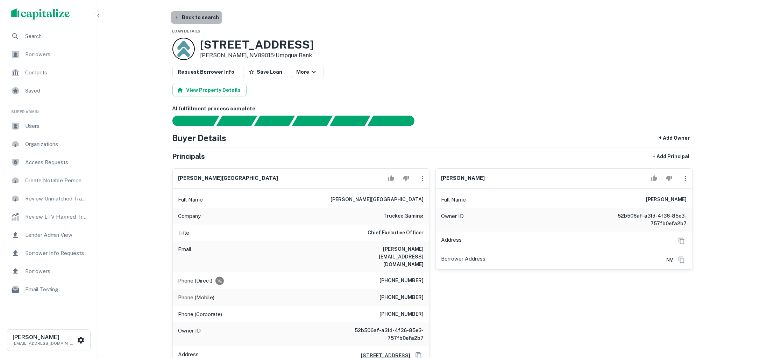
click at [196, 17] on button "Back to search" at bounding box center [196, 17] width 51 height 13
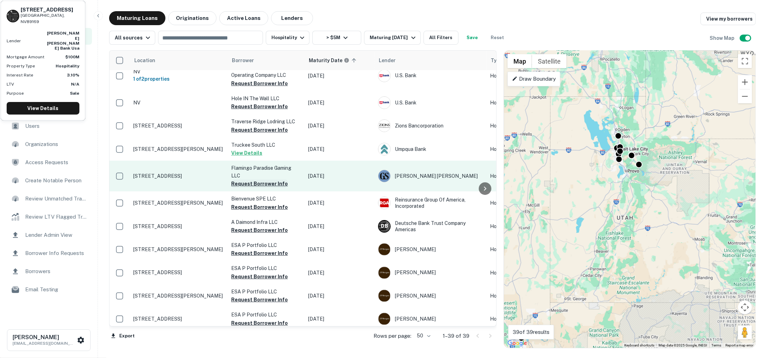
scroll to position [803, 0]
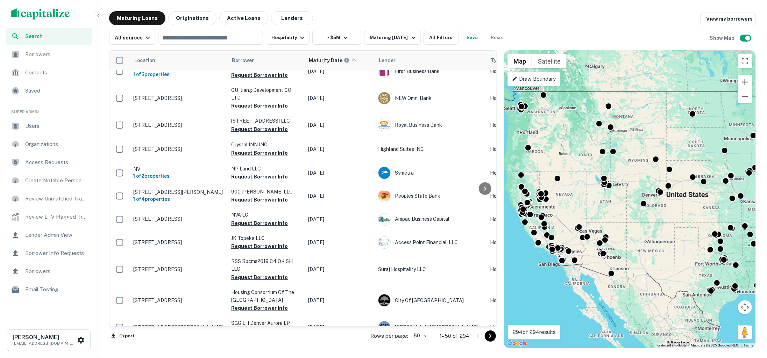
drag, startPoint x: 562, startPoint y: 190, endPoint x: 579, endPoint y: 190, distance: 17.1
click at [579, 190] on div "To activate drag with keyboard, press Alt + Enter. Once in keyboard drag state,…" at bounding box center [629, 200] width 251 height 298
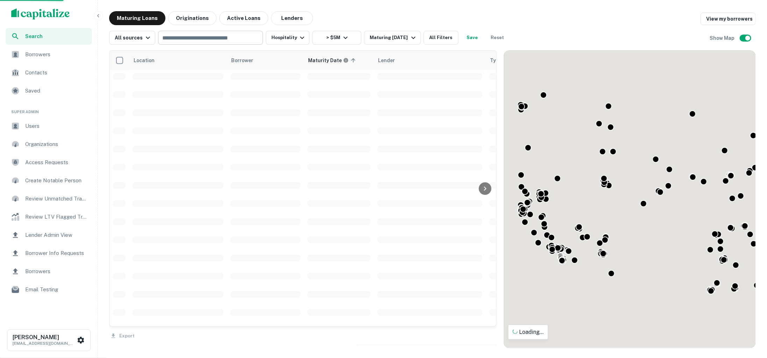
click at [200, 41] on input "text" at bounding box center [210, 38] width 100 height 10
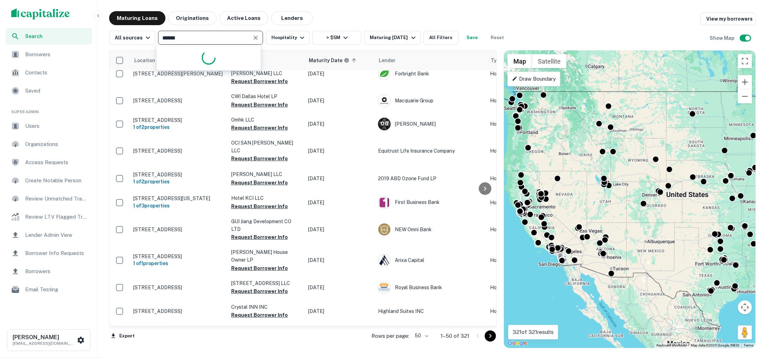
type input "*******"
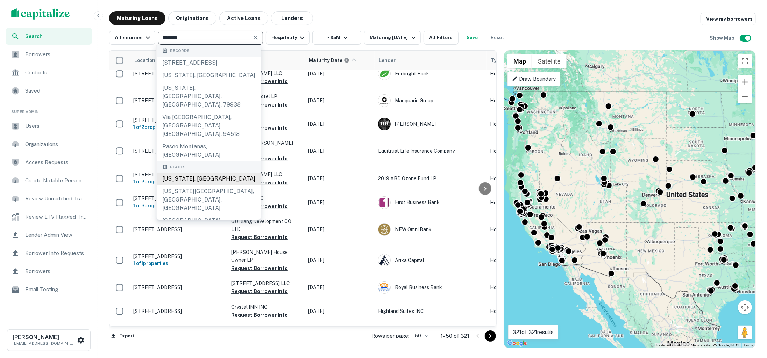
click at [210, 173] on div "Montana, USA" at bounding box center [209, 179] width 104 height 13
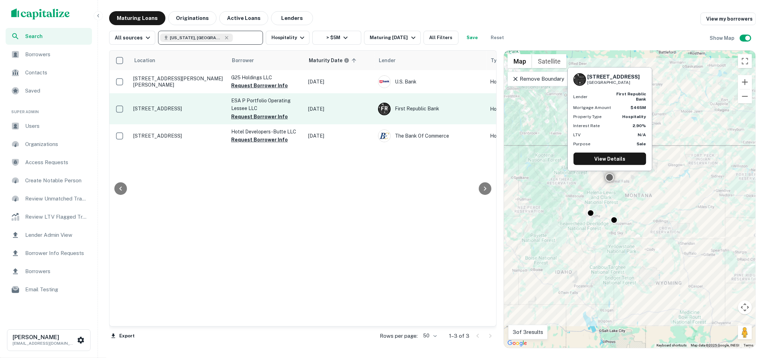
scroll to position [0, 49]
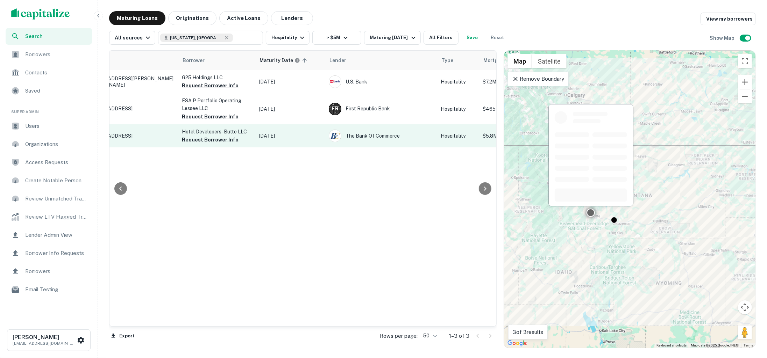
click at [145, 144] on td "2340 Cornell Ave Butte, MT59701" at bounding box center [129, 135] width 98 height 23
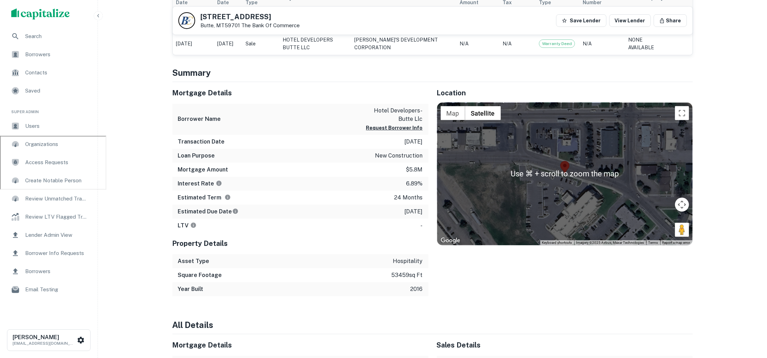
scroll to position [222, 0]
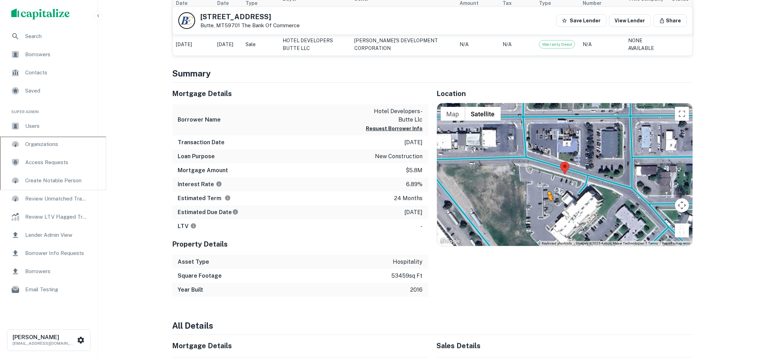
drag, startPoint x: 682, startPoint y: 228, endPoint x: 548, endPoint y: 207, distance: 136.2
click at [548, 207] on div "To activate drag with keyboard, press Alt + Enter. Once in keyboard drag state,…" at bounding box center [564, 175] width 255 height 143
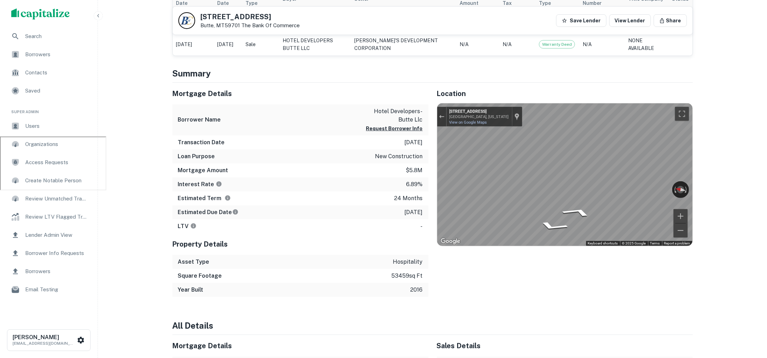
click at [382, 193] on div "Mortgage Details Borrower Name hotel developers-butte llc Request Borrower Info…" at bounding box center [428, 190] width 529 height 214
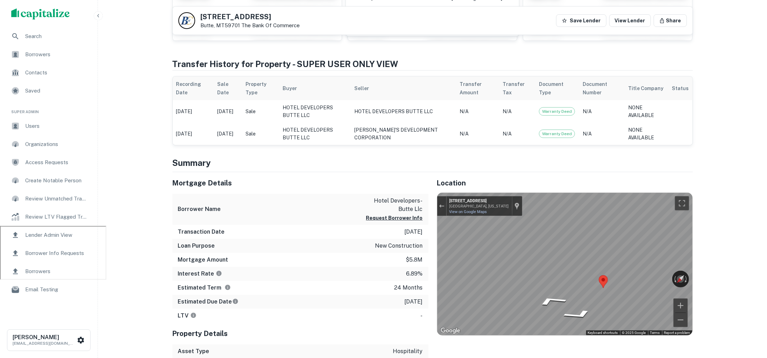
scroll to position [124, 0]
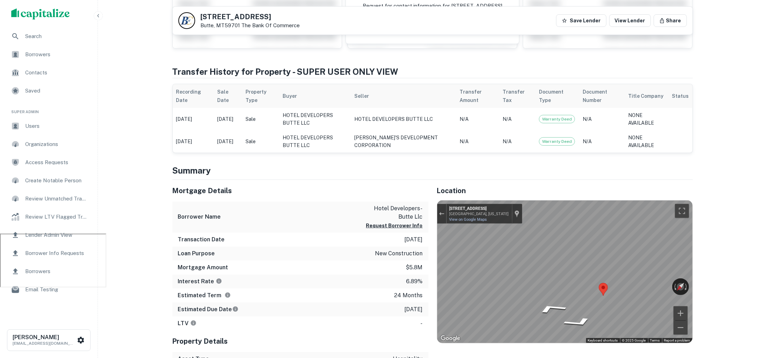
click at [401, 219] on p "hotel developers-butte llc" at bounding box center [391, 213] width 63 height 17
click at [401, 223] on button "Request Borrower Info" at bounding box center [394, 226] width 57 height 8
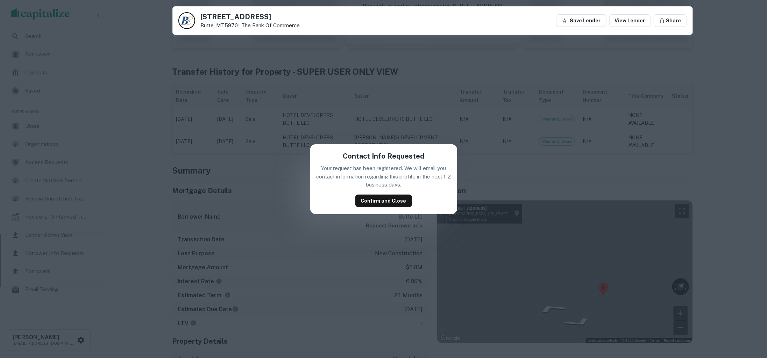
click at [389, 194] on div "Contact Info Requested Your request has been registered. We will email you cont…" at bounding box center [383, 179] width 147 height 70
click at [389, 202] on button "Confirm and Close" at bounding box center [383, 201] width 57 height 13
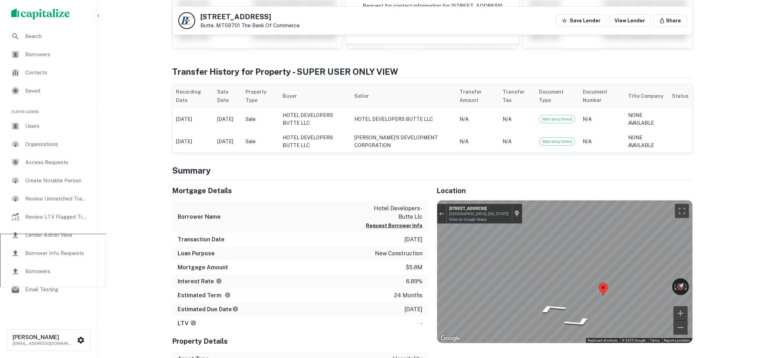
scroll to position [24, 0]
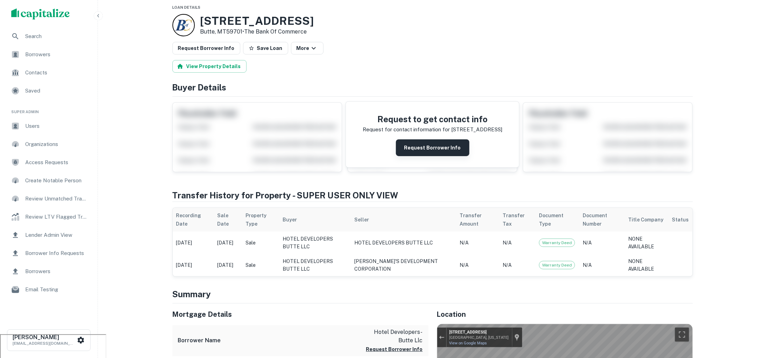
click at [435, 155] on button "Request Borrower Info" at bounding box center [432, 148] width 73 height 17
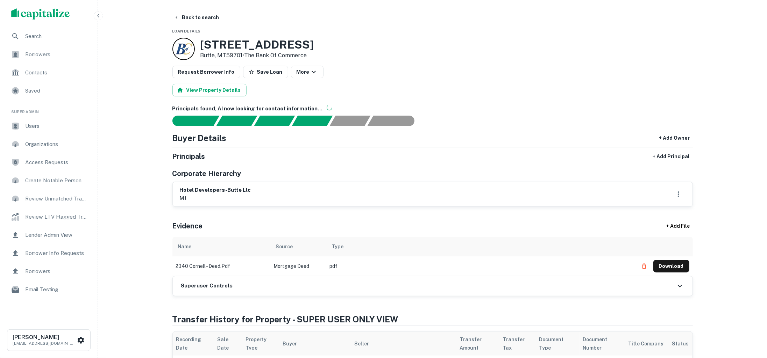
scroll to position [12, 0]
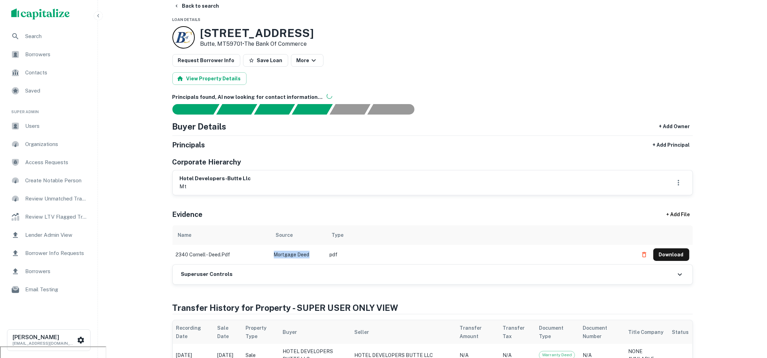
drag, startPoint x: 309, startPoint y: 255, endPoint x: 262, endPoint y: 255, distance: 47.2
click at [262, 255] on tr "2340 cornell - deed.pdf Mortgage Deed pdf Download" at bounding box center [432, 255] width 520 height 20
click at [371, 214] on div "Evidence + Add File" at bounding box center [432, 213] width 520 height 24
click at [530, 83] on div "View Property Details" at bounding box center [432, 78] width 520 height 13
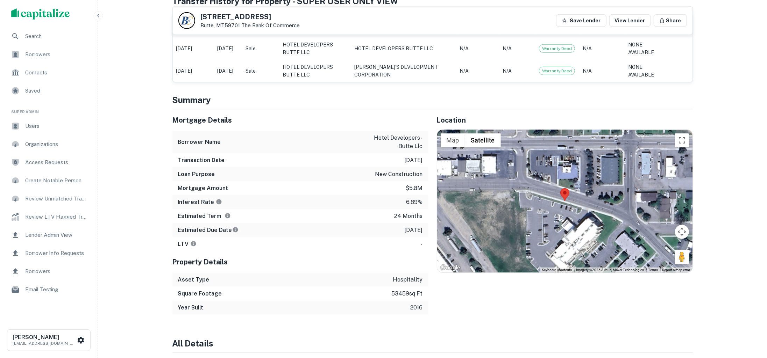
scroll to position [525, 0]
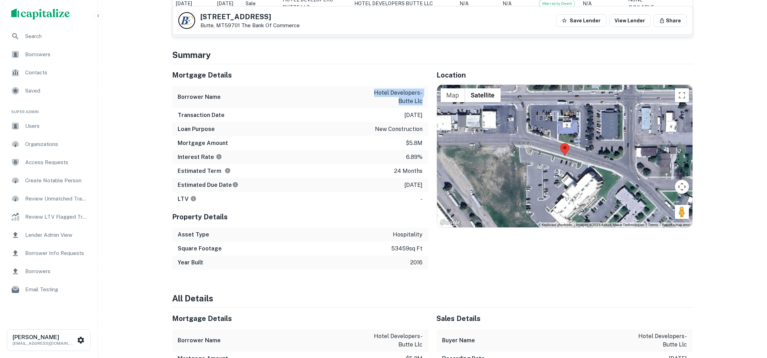
drag, startPoint x: 361, startPoint y: 91, endPoint x: 426, endPoint y: 104, distance: 66.1
click at [426, 104] on div "Borrower Name hotel developers-butte llc" at bounding box center [300, 97] width 256 height 22
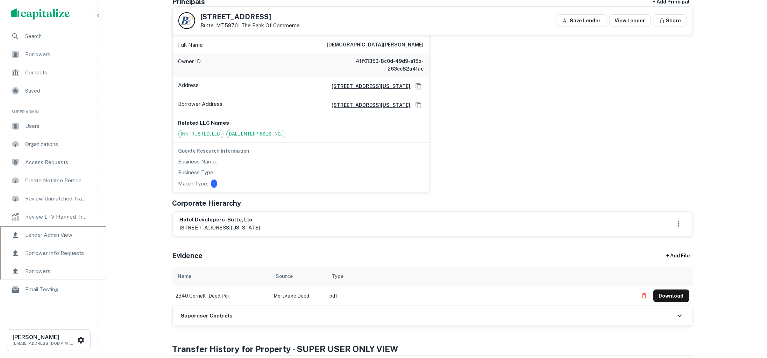
click at [336, 126] on p "Related LLC Names" at bounding box center [300, 123] width 245 height 8
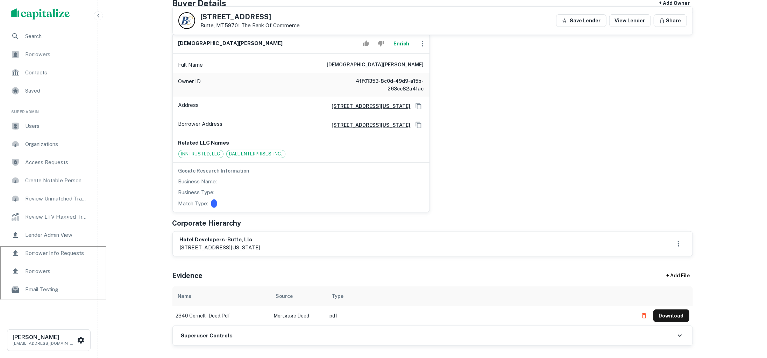
scroll to position [111, 0]
drag, startPoint x: 393, startPoint y: 64, endPoint x: 422, endPoint y: 67, distance: 29.5
click at [422, 67] on div "Full Name christi l ball" at bounding box center [301, 66] width 257 height 17
click at [182, 156] on span "INNTRUSTED, LLC" at bounding box center [201, 155] width 44 height 7
click at [182, 154] on span "INNTRUSTED, LLC" at bounding box center [201, 155] width 44 height 7
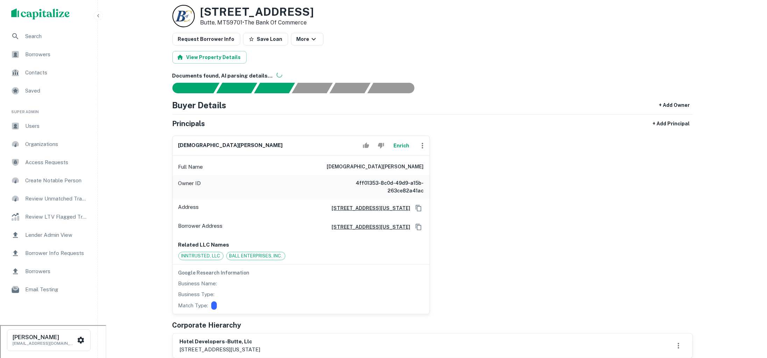
scroll to position [26, 0]
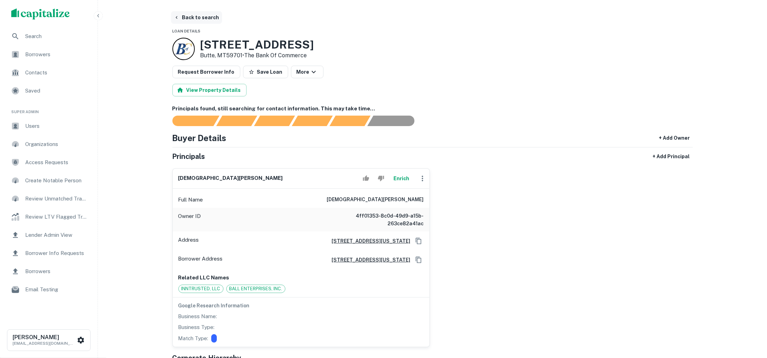
click at [209, 19] on button "Back to search" at bounding box center [196, 17] width 51 height 13
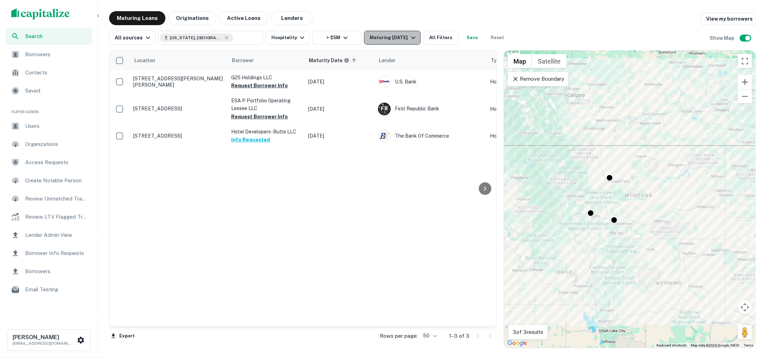
click at [409, 41] on icon "button" at bounding box center [413, 38] width 8 height 8
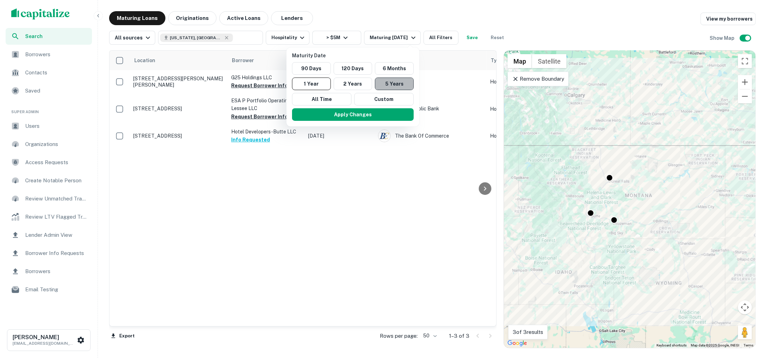
click at [399, 83] on button "5 Years" at bounding box center [394, 84] width 39 height 13
click at [370, 113] on button "Apply Changes" at bounding box center [356, 114] width 122 height 13
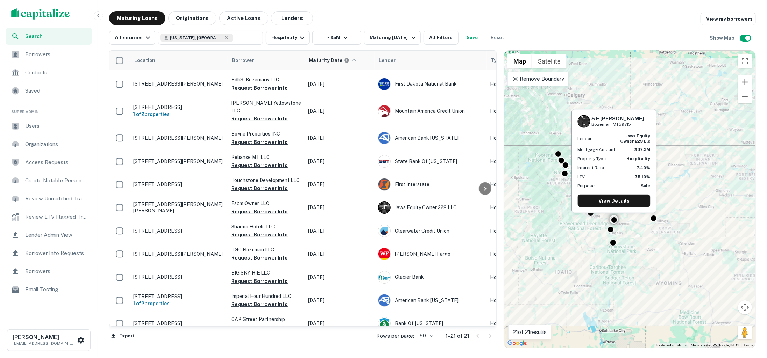
scroll to position [250, 0]
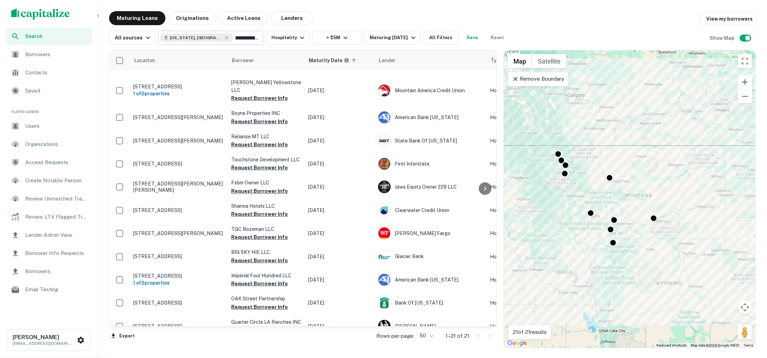
click at [233, 41] on input "**********" at bounding box center [246, 38] width 27 height 10
click at [230, 41] on input "**********" at bounding box center [204, 38] width 89 height 10
type input "****"
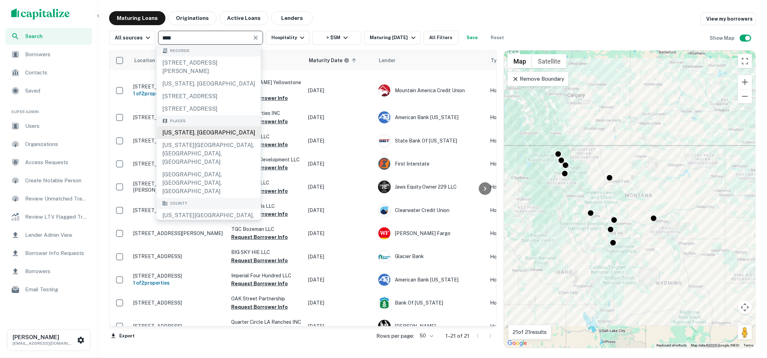
click at [212, 131] on div "Utah, USA" at bounding box center [209, 133] width 104 height 13
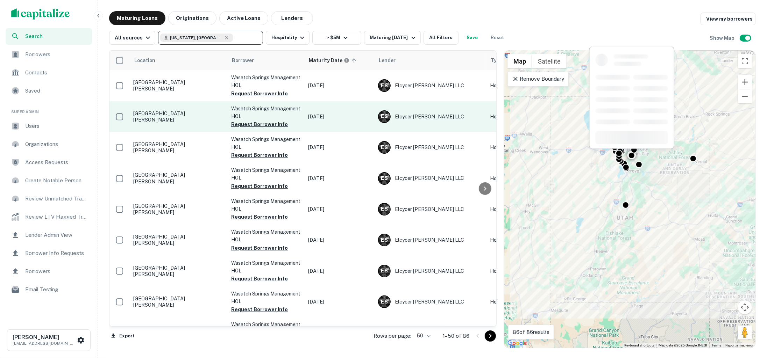
scroll to position [143, 0]
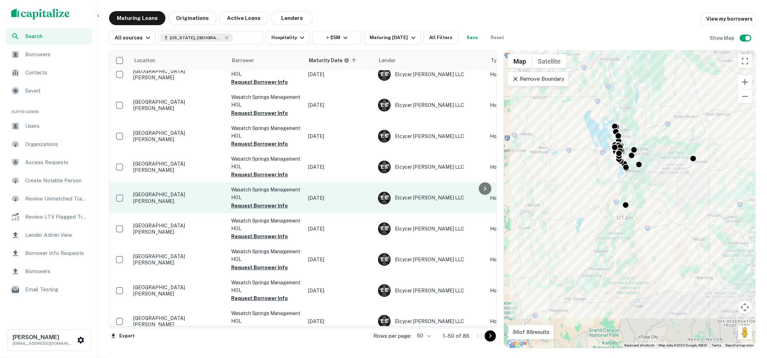
type input "*********"
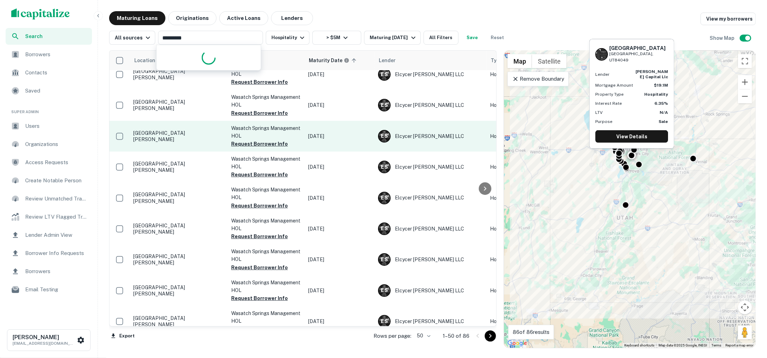
click at [198, 141] on p "784 Resort Dr Midway, UT84049" at bounding box center [178, 136] width 91 height 13
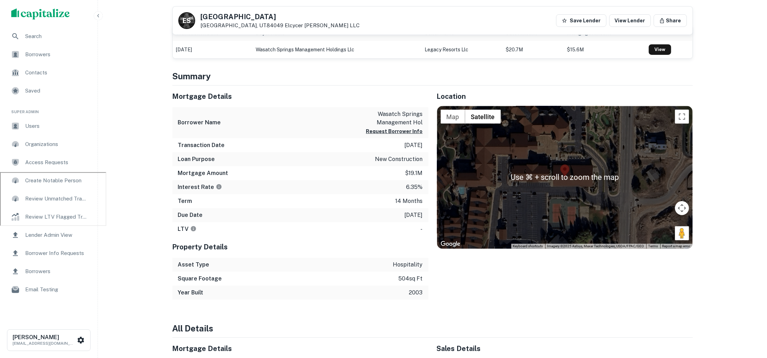
scroll to position [186, 0]
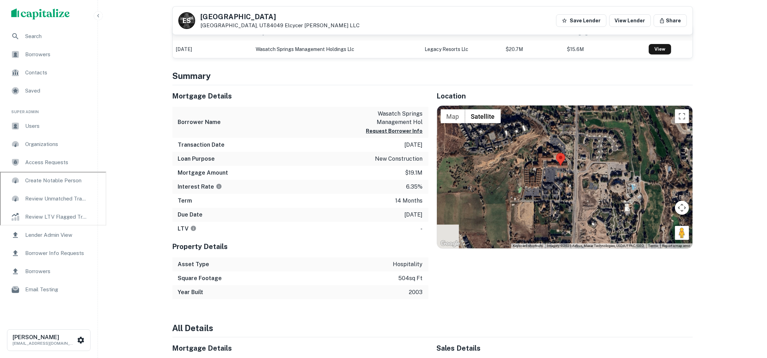
drag, startPoint x: 542, startPoint y: 210, endPoint x: 541, endPoint y: 169, distance: 41.3
click at [541, 169] on div at bounding box center [564, 177] width 255 height 143
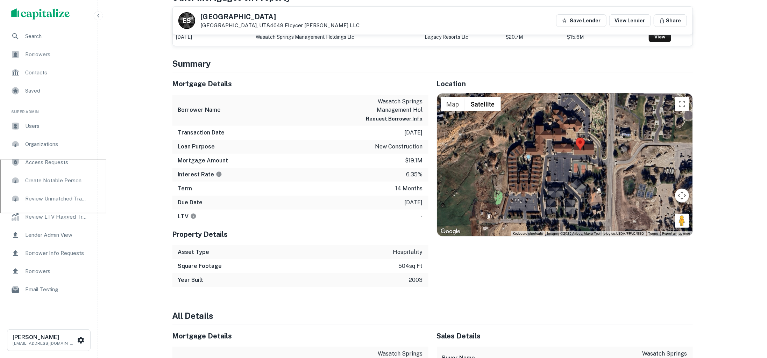
scroll to position [0, 0]
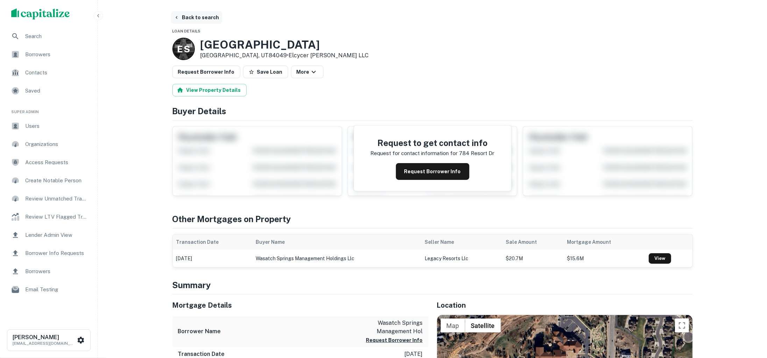
click at [194, 16] on button "Back to search" at bounding box center [196, 17] width 51 height 13
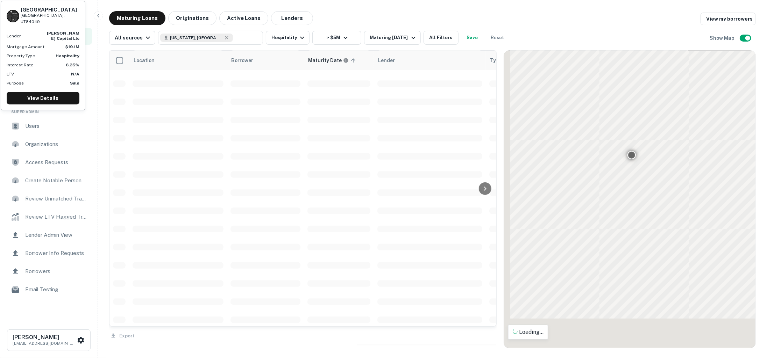
scroll to position [143, 0]
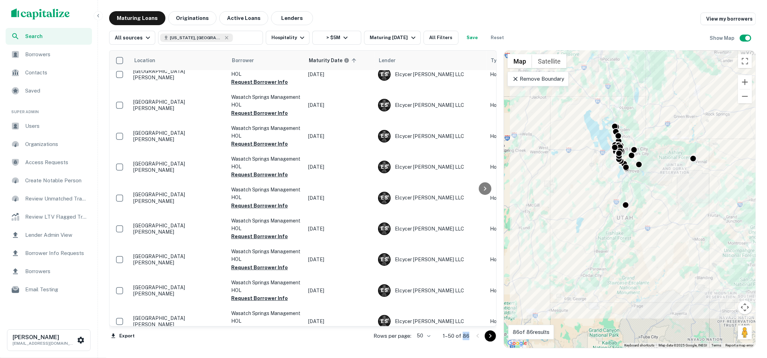
drag, startPoint x: 470, startPoint y: 336, endPoint x: 462, endPoint y: 334, distance: 8.2
click at [462, 334] on div "Rows per page: 50 ** 1–50 of 86" at bounding box center [430, 336] width 131 height 19
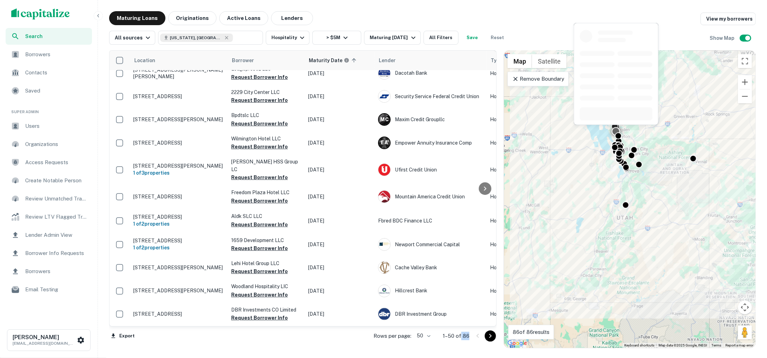
scroll to position [1050, 0]
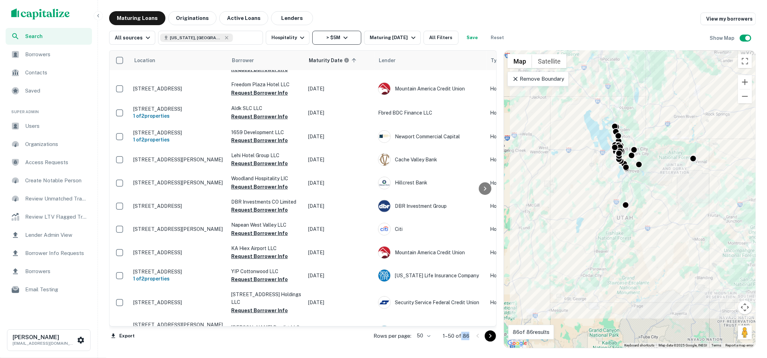
click at [343, 37] on icon "button" at bounding box center [345, 38] width 8 height 8
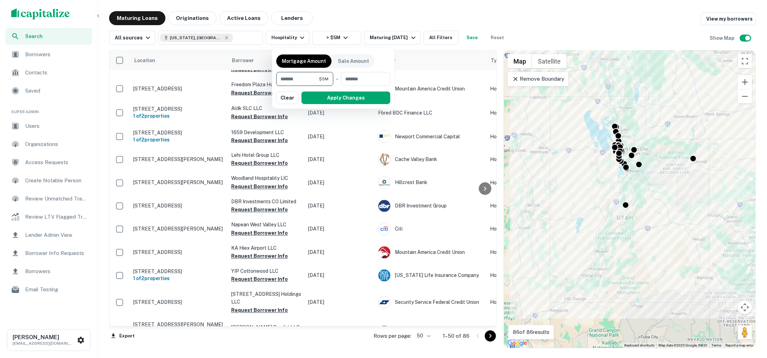
click at [307, 78] on input "*******" at bounding box center [297, 79] width 43 height 14
type input "*******"
click at [337, 100] on button "Apply Changes" at bounding box center [345, 98] width 89 height 13
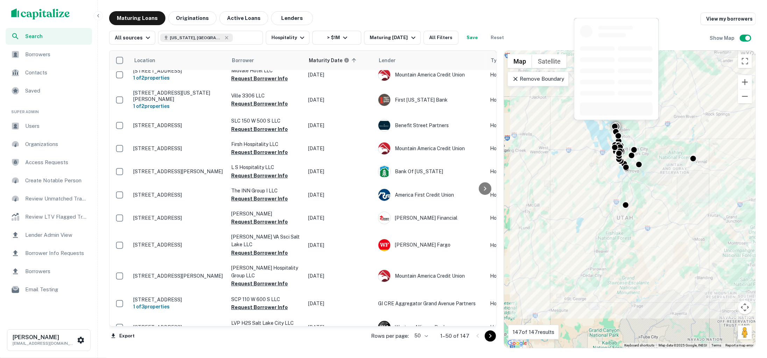
scroll to position [1041, 0]
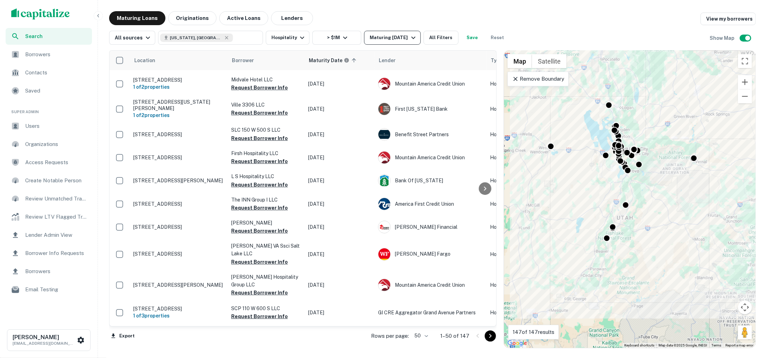
click at [408, 38] on div "Maturing In 5 Years" at bounding box center [394, 38] width 48 height 8
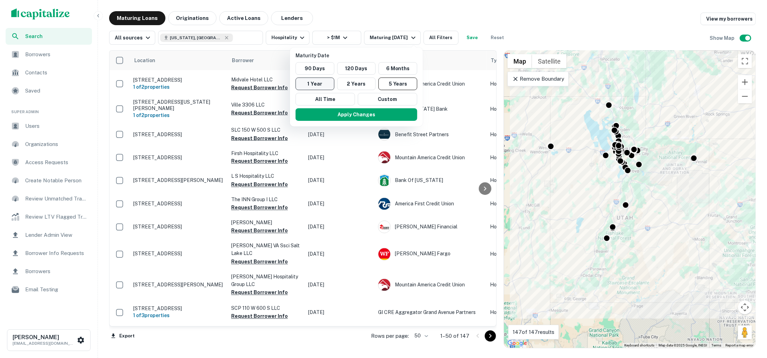
click at [323, 85] on button "1 Year" at bounding box center [314, 84] width 39 height 13
click at [343, 110] on button "Apply Changes" at bounding box center [353, 114] width 122 height 13
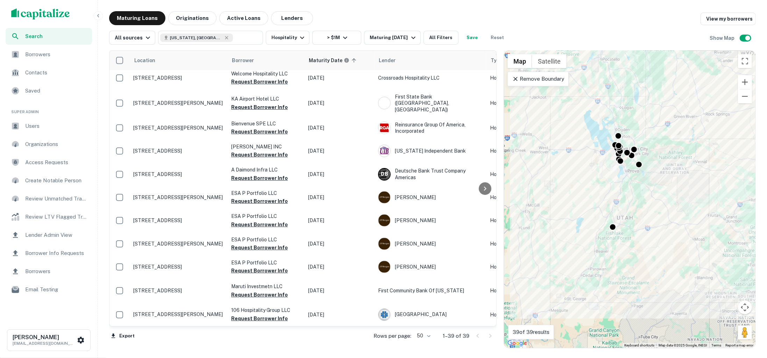
scroll to position [780, 0]
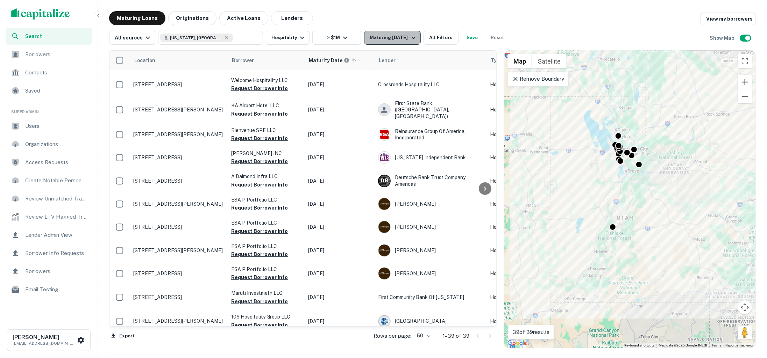
click at [400, 40] on div "Maturing In 1 Year" at bounding box center [394, 38] width 48 height 8
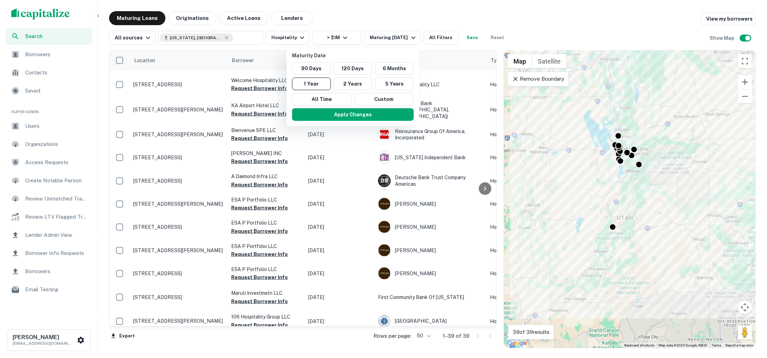
click at [372, 23] on div at bounding box center [383, 179] width 767 height 358
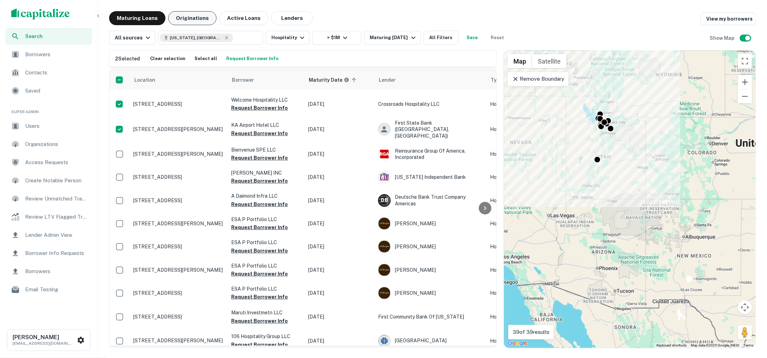
click at [180, 15] on button "Originations" at bounding box center [192, 18] width 48 height 14
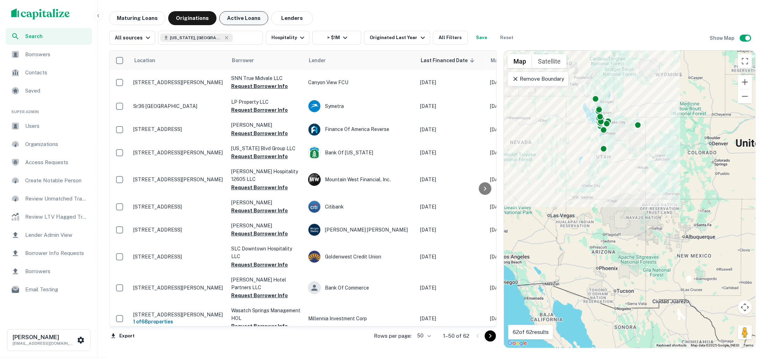
click at [246, 17] on button "Active Loans" at bounding box center [243, 18] width 49 height 14
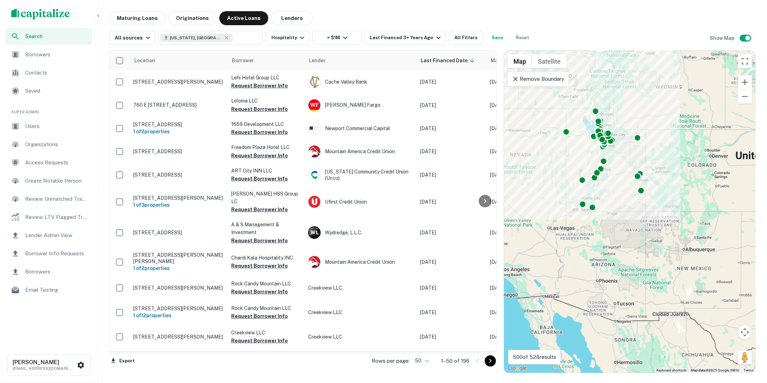
click at [58, 120] on div "Users" at bounding box center [49, 126] width 86 height 17
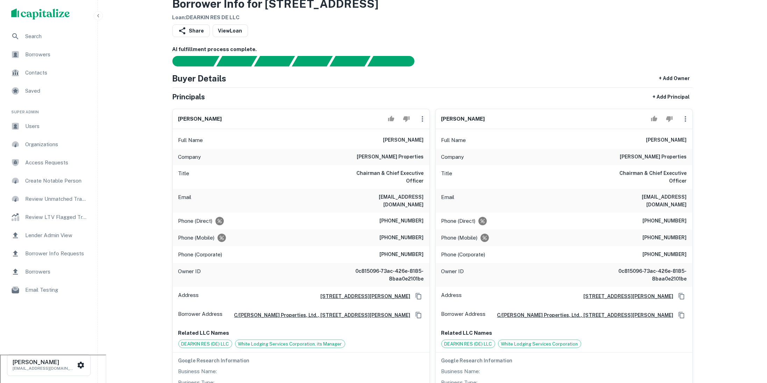
scroll to position [45, 0]
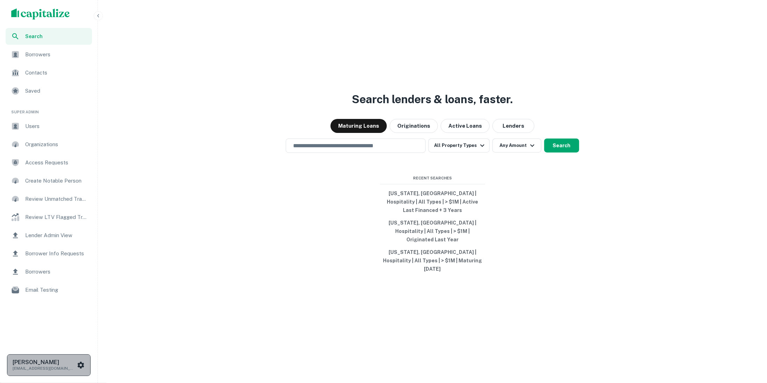
click at [57, 366] on p "[EMAIL_ADDRESS][DOMAIN_NAME]" at bounding box center [44, 368] width 63 height 6
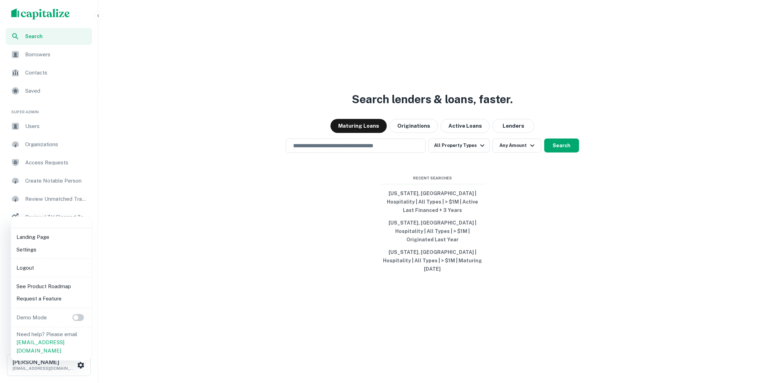
click at [52, 267] on li "Logout" at bounding box center [51, 268] width 75 height 13
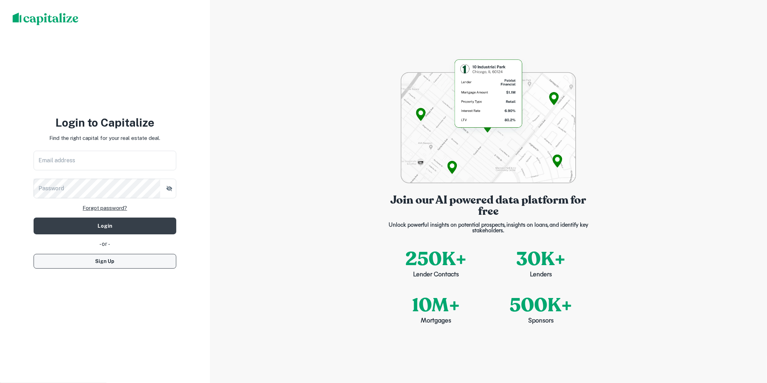
click at [99, 257] on button "Sign Up" at bounding box center [105, 261] width 143 height 15
select select "**"
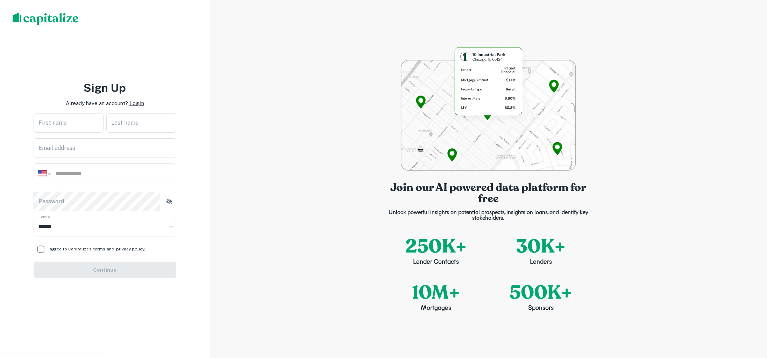
click at [135, 102] on p "Log in" at bounding box center [136, 103] width 15 height 8
click at [137, 104] on p "Log in" at bounding box center [136, 103] width 15 height 8
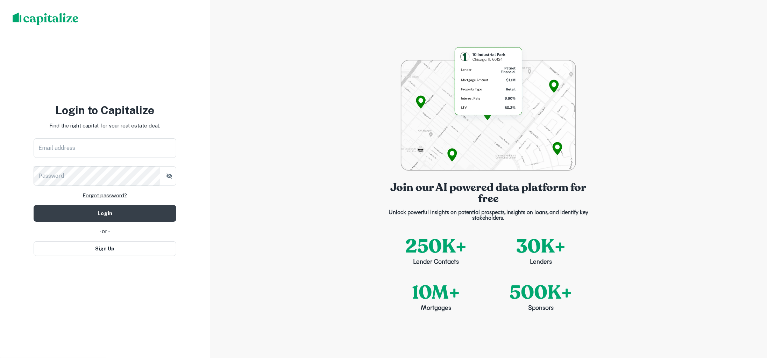
click at [136, 104] on h3 "Login to Capitalize" at bounding box center [105, 110] width 143 height 17
click at [131, 144] on input "Email address" at bounding box center [105, 148] width 143 height 20
click at [141, 152] on input "Email address" at bounding box center [105, 148] width 143 height 20
type input "**********"
click at [142, 209] on button "Login" at bounding box center [105, 213] width 143 height 17
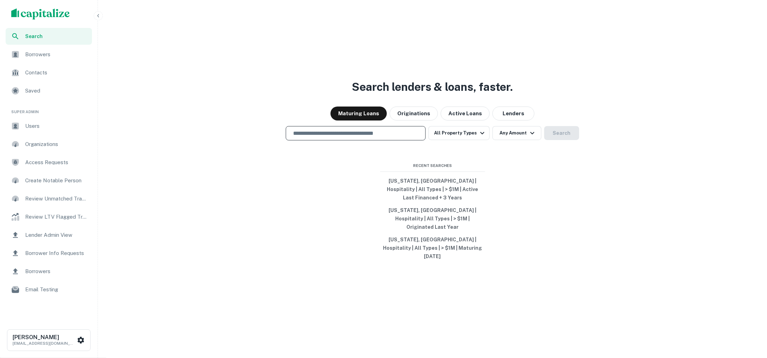
click at [373, 137] on input "text" at bounding box center [356, 133] width 134 height 8
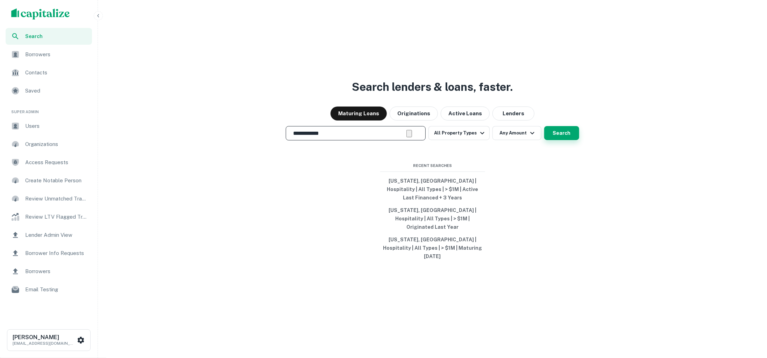
type input "**********"
click at [562, 140] on button "Search" at bounding box center [561, 133] width 35 height 14
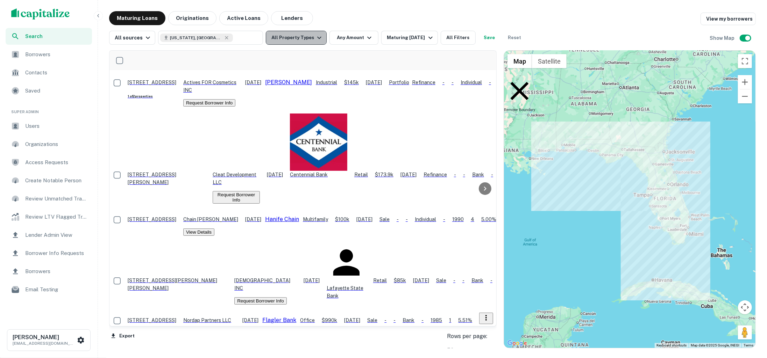
click at [305, 36] on button "All Property Types" at bounding box center [296, 38] width 61 height 14
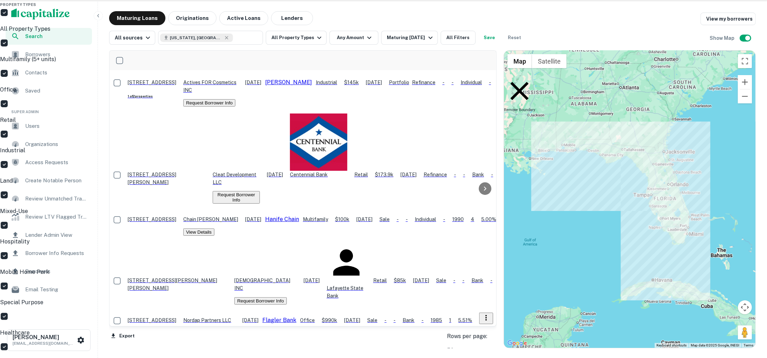
click at [357, 41] on div at bounding box center [383, 179] width 767 height 358
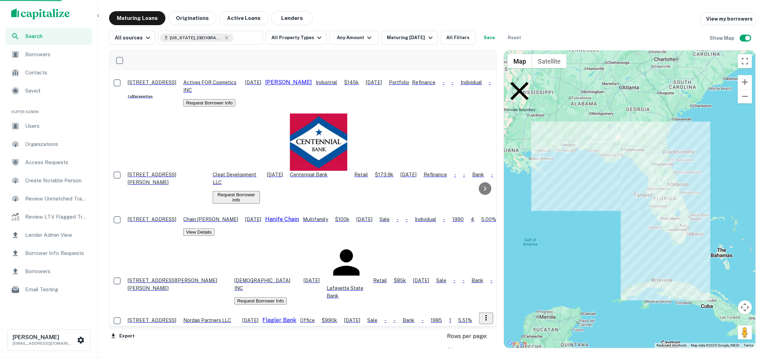
click at [364, 40] on div "Property Types All Property Types Multifamily (5+ units) Office Retail Industri…" at bounding box center [383, 179] width 767 height 358
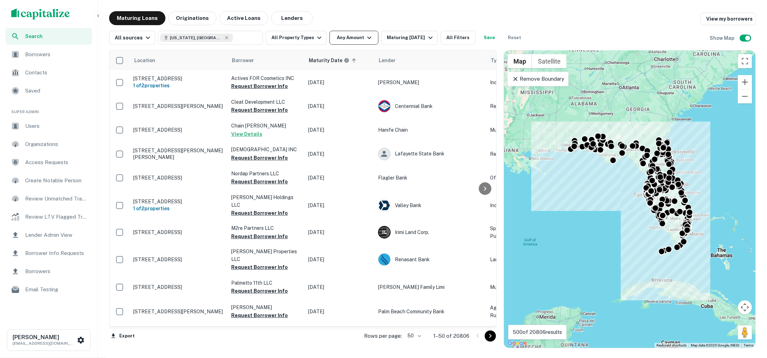
click at [367, 40] on icon "button" at bounding box center [369, 38] width 8 height 8
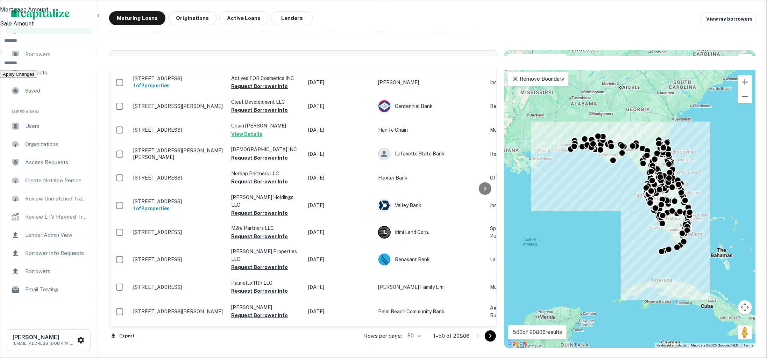
click at [420, 16] on div at bounding box center [383, 179] width 767 height 358
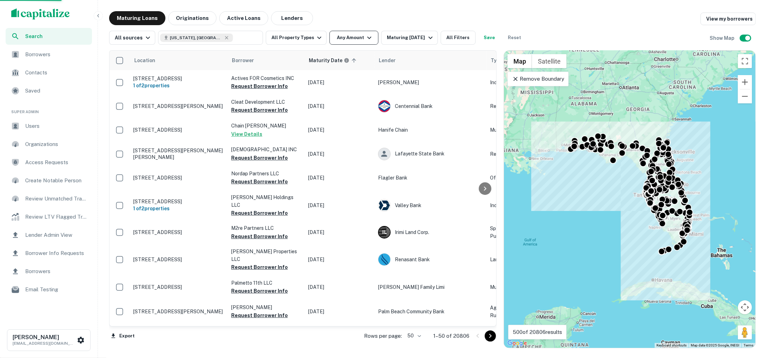
click at [357, 37] on button "Any Amount" at bounding box center [353, 38] width 49 height 14
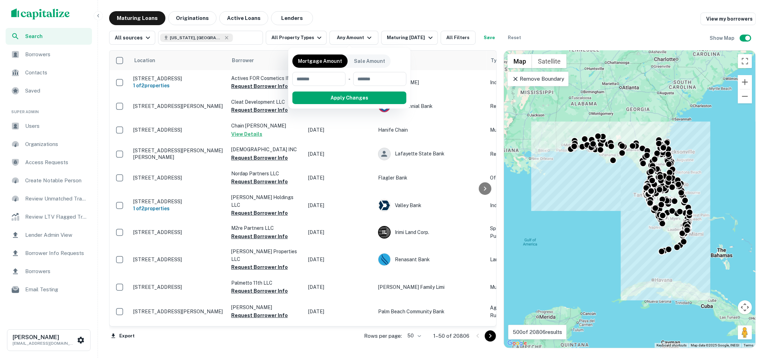
drag, startPoint x: 452, startPoint y: 336, endPoint x: 464, endPoint y: 336, distance: 11.9
click at [464, 336] on div at bounding box center [383, 179] width 767 height 358
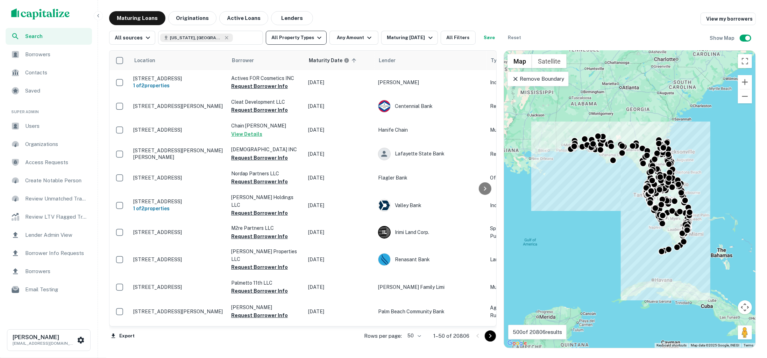
click at [314, 42] on button "All Property Types" at bounding box center [296, 38] width 61 height 14
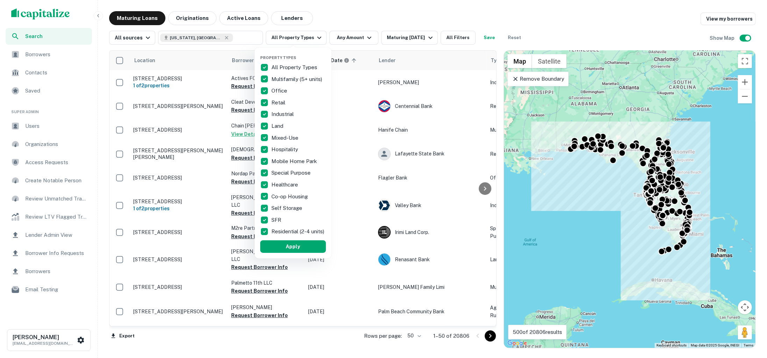
click at [358, 39] on div at bounding box center [383, 179] width 767 height 358
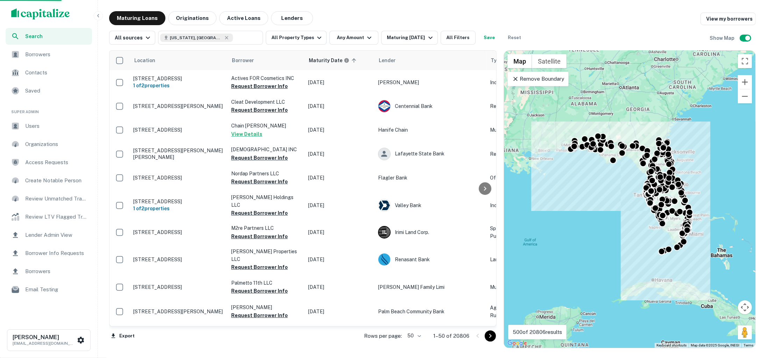
click at [358, 33] on div at bounding box center [383, 179] width 767 height 358
click at [361, 36] on div "Property Types All Property Types Multifamily (5+ units) Office Retail Industri…" at bounding box center [383, 179] width 767 height 358
click at [355, 41] on div "Property Types All Property Types Multifamily (5+ units) Office Retail Industri…" at bounding box center [383, 179] width 767 height 358
click at [363, 37] on div "Property Types All Property Types Multifamily (5+ units) Office Retail Industri…" at bounding box center [383, 179] width 767 height 358
click at [198, 89] on div "Property Types All Property Types Multifamily (5+ units) Office Retail Industri…" at bounding box center [383, 179] width 767 height 358
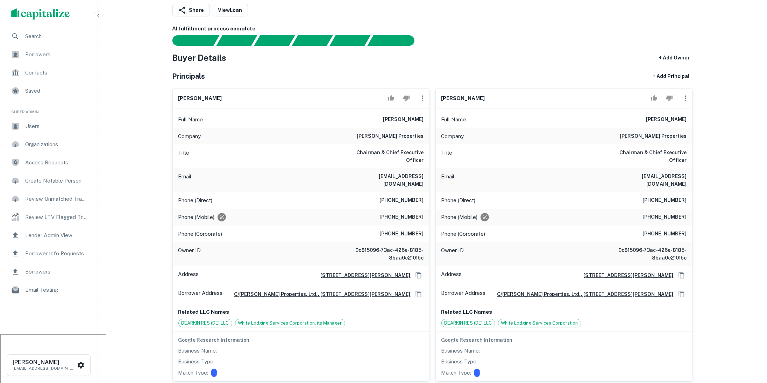
scroll to position [59, 0]
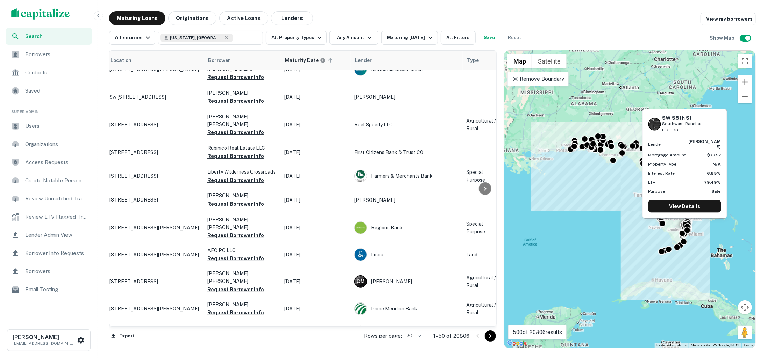
scroll to position [427, 0]
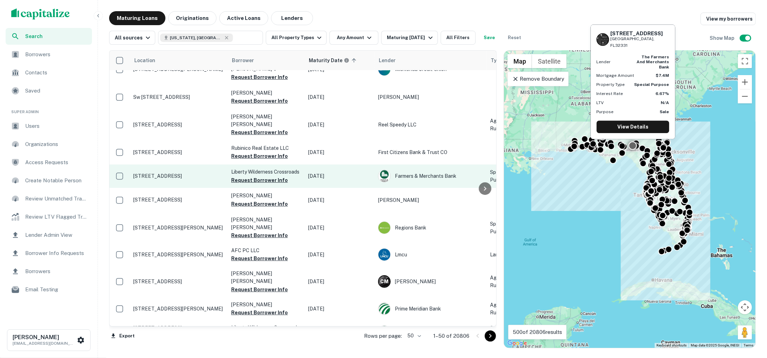
click at [187, 173] on p "[STREET_ADDRESS]" at bounding box center [178, 176] width 91 height 6
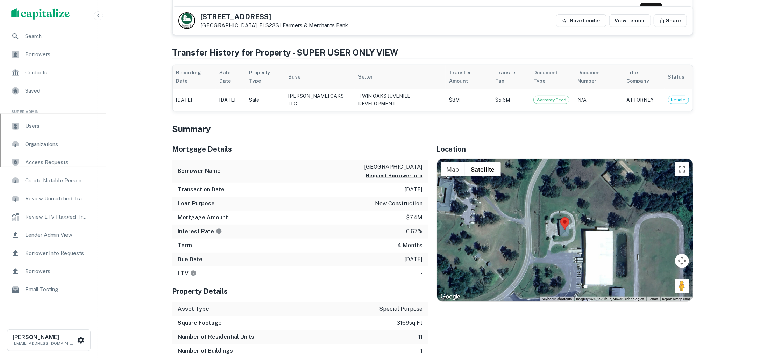
scroll to position [53, 0]
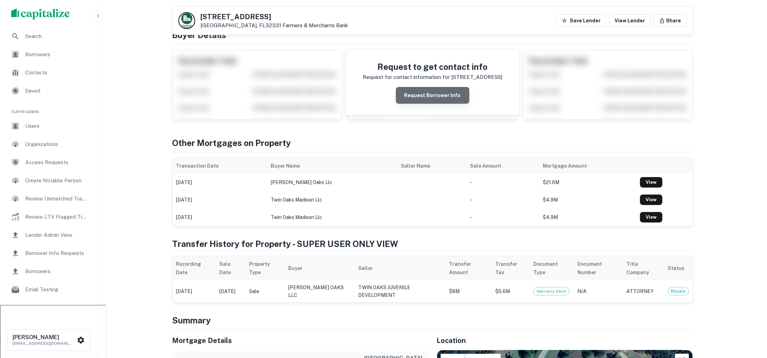
click at [455, 102] on button "Request Borrower Info" at bounding box center [432, 95] width 73 height 17
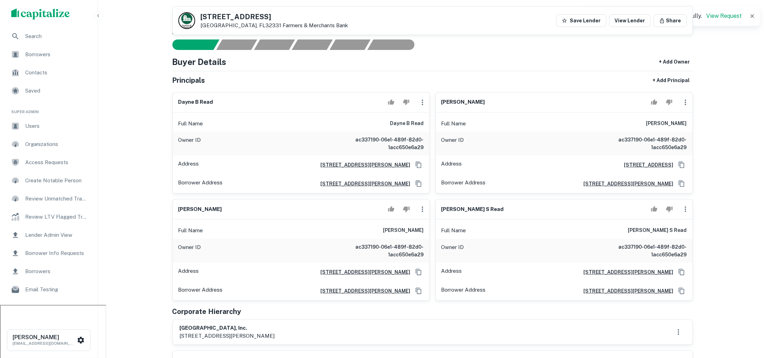
scroll to position [60, 0]
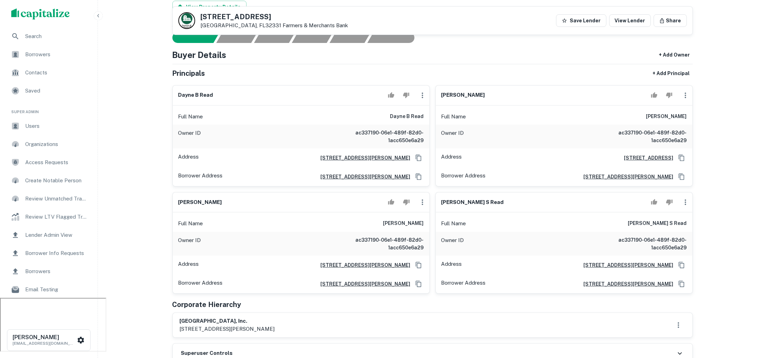
click at [422, 117] on h6 "dayne b read" at bounding box center [407, 117] width 34 height 8
drag, startPoint x: 424, startPoint y: 116, endPoint x: 382, endPoint y: 112, distance: 42.5
click at [382, 112] on div "Full Name dayne b read" at bounding box center [301, 116] width 257 height 17
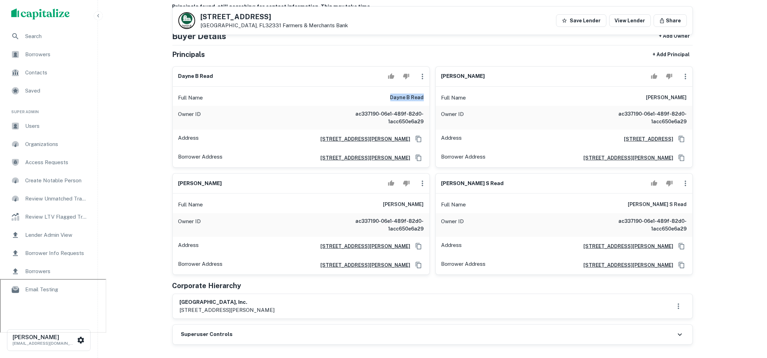
scroll to position [83, 0]
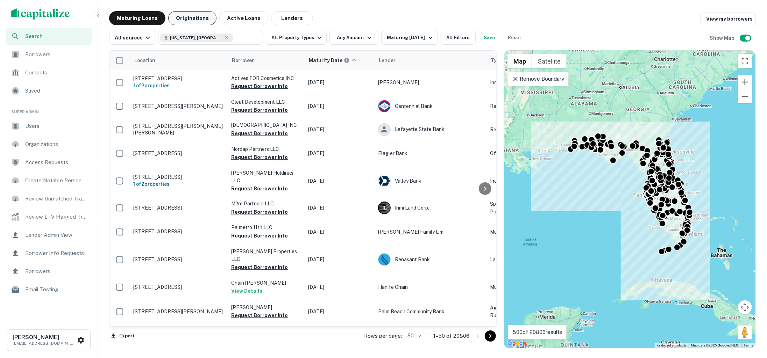
click at [199, 17] on button "Originations" at bounding box center [192, 18] width 48 height 14
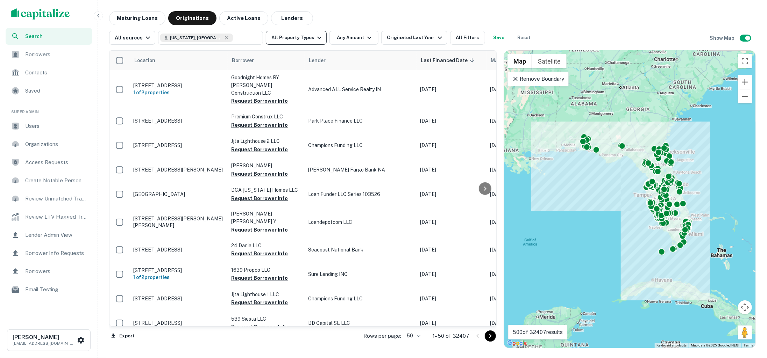
click at [315, 37] on icon "button" at bounding box center [319, 38] width 8 height 8
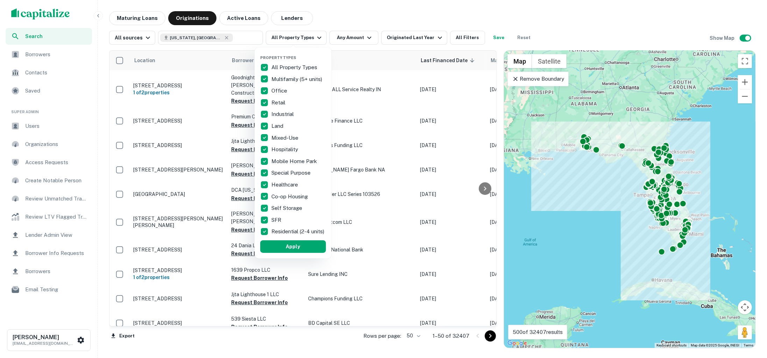
click at [374, 14] on div at bounding box center [383, 179] width 767 height 358
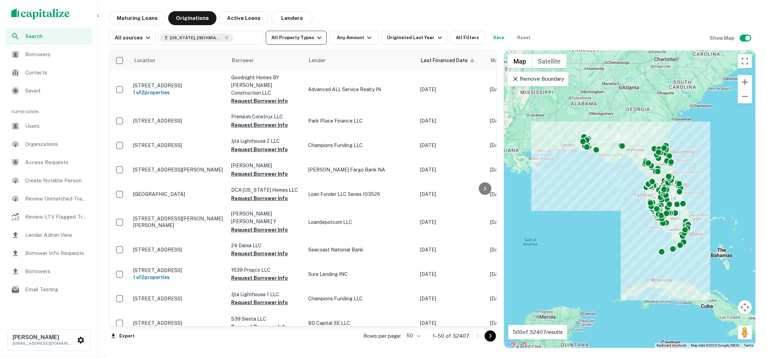
click at [317, 37] on icon "button" at bounding box center [319, 38] width 4 height 2
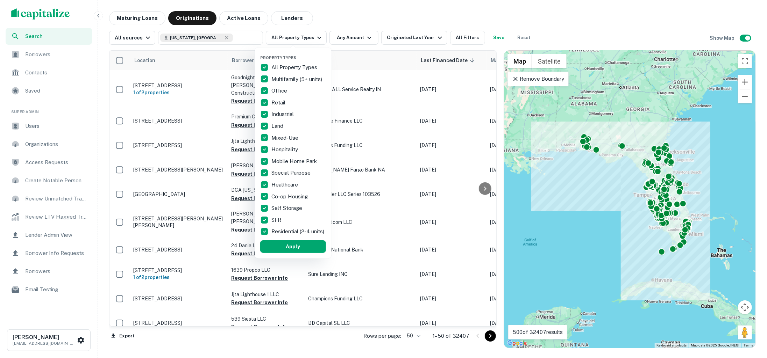
click at [395, 20] on div at bounding box center [383, 179] width 767 height 358
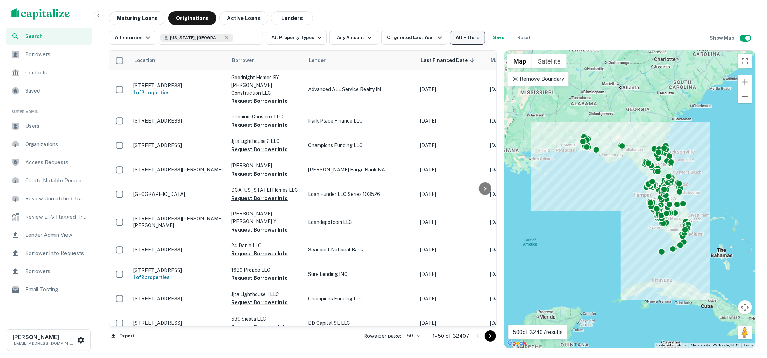
click at [461, 36] on button "All Filters" at bounding box center [467, 38] width 35 height 14
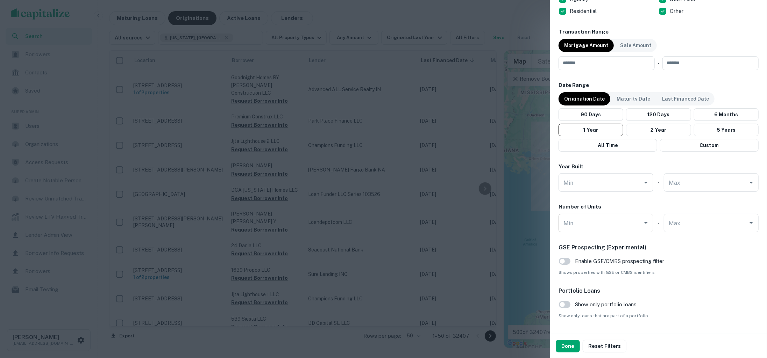
scroll to position [343, 0]
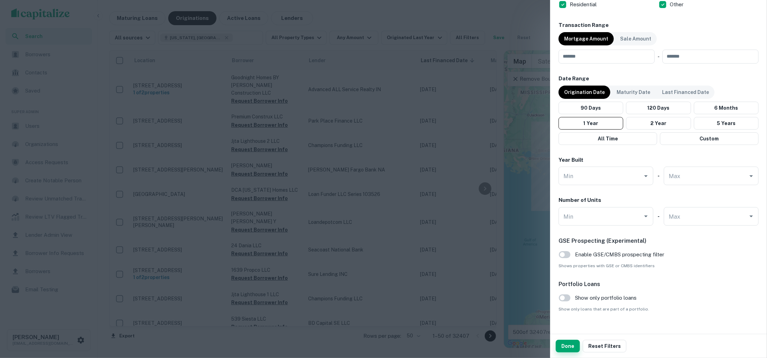
click at [568, 348] on button "Done" at bounding box center [568, 346] width 24 height 13
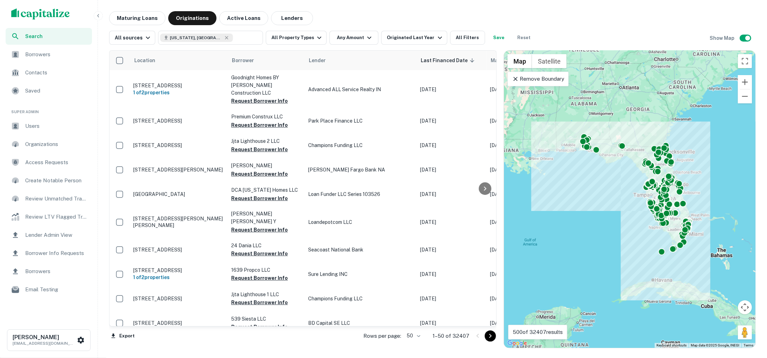
click at [45, 52] on span "Borrowers" at bounding box center [56, 54] width 63 height 8
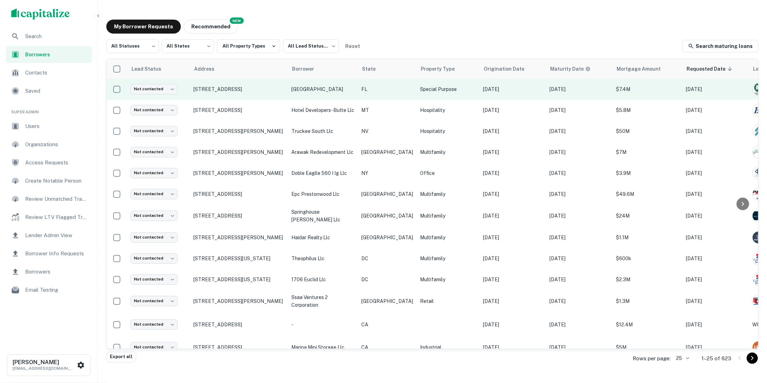
click at [497, 93] on p "[DATE]" at bounding box center [512, 89] width 59 height 8
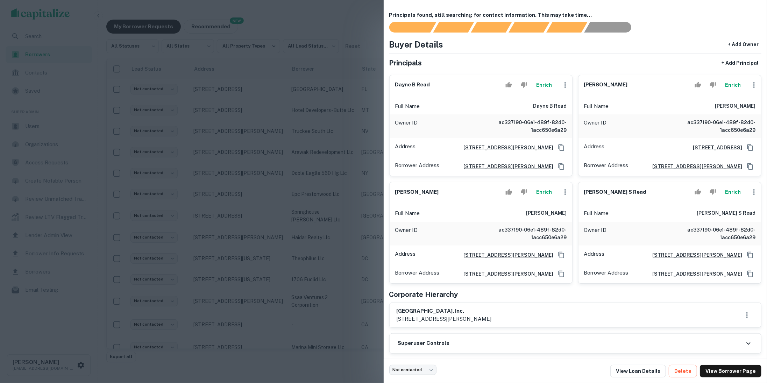
click at [309, 166] on div at bounding box center [383, 191] width 767 height 383
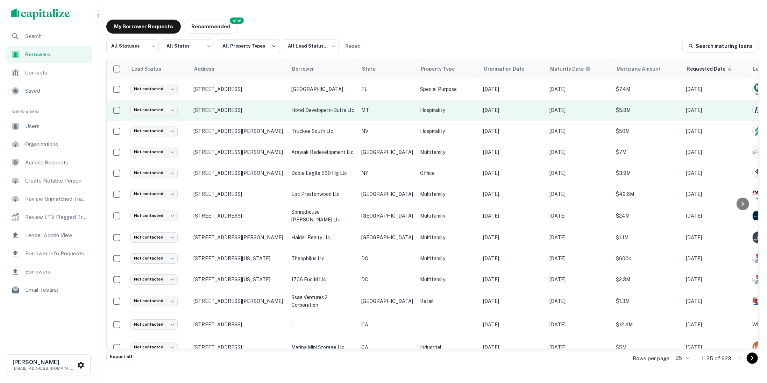
click at [439, 117] on td "Hospitality" at bounding box center [447, 110] width 63 height 21
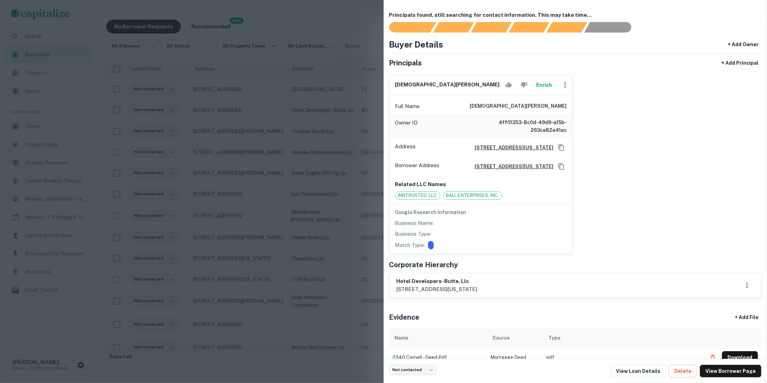
click at [354, 195] on div at bounding box center [383, 191] width 767 height 383
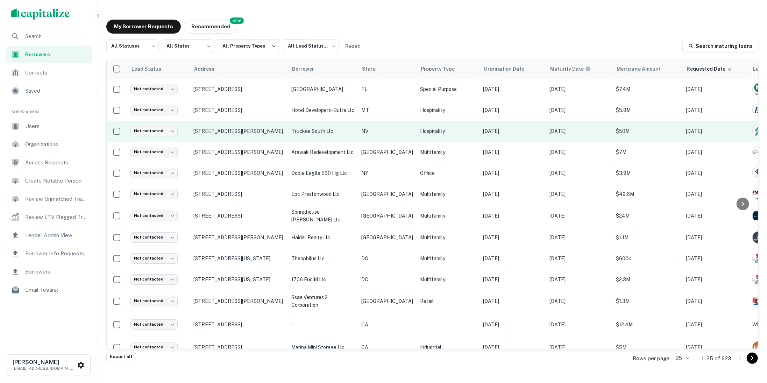
click at [442, 135] on p "Hospitality" at bounding box center [448, 131] width 56 height 8
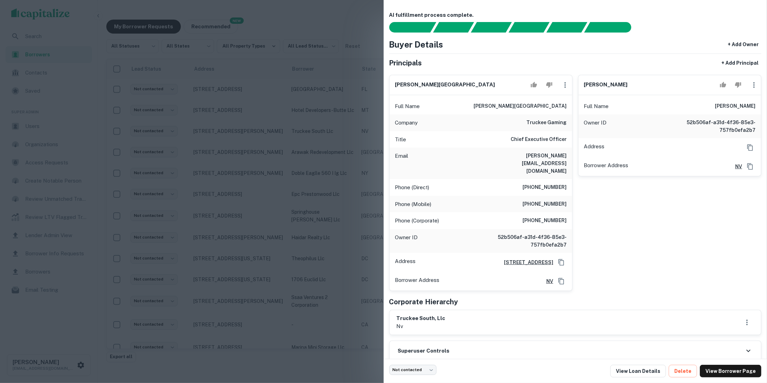
click at [333, 230] on div at bounding box center [383, 191] width 767 height 383
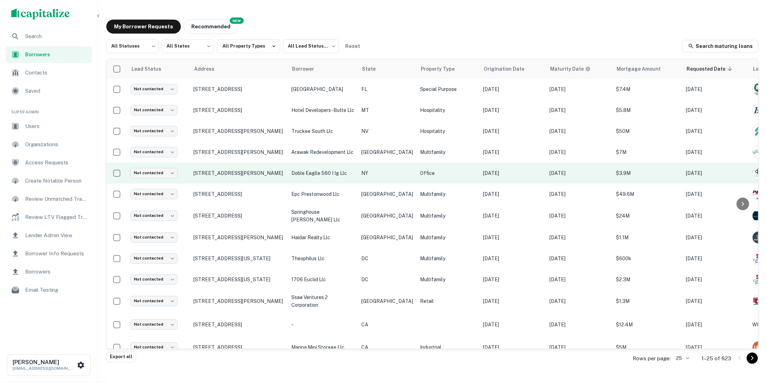
click at [443, 177] on p "Office" at bounding box center [448, 173] width 56 height 8
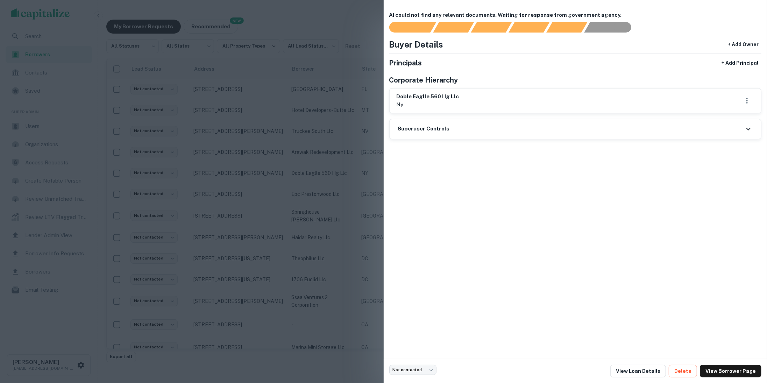
click at [320, 248] on div at bounding box center [383, 191] width 767 height 383
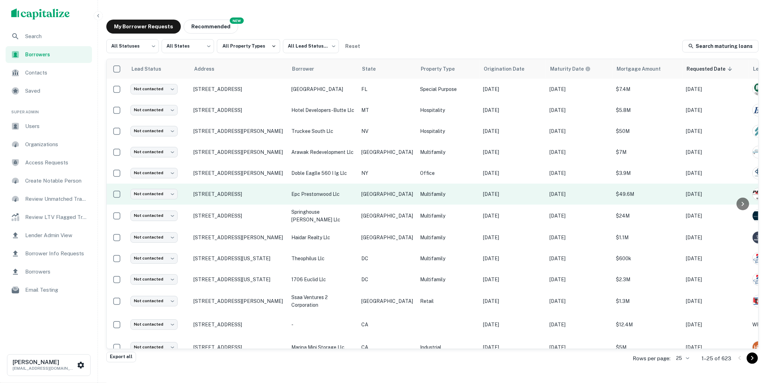
click at [440, 197] on p "Multifamily" at bounding box center [448, 194] width 56 height 8
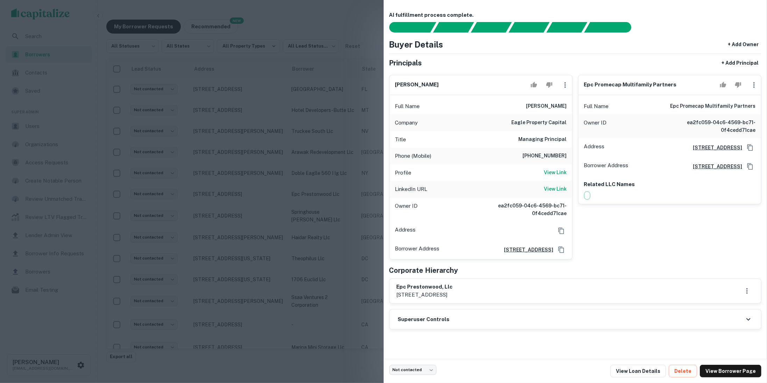
click at [314, 232] on div at bounding box center [383, 191] width 767 height 383
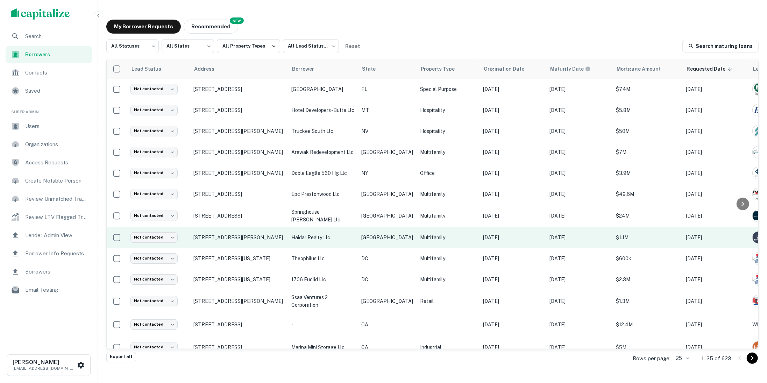
click at [501, 240] on p "[DATE]" at bounding box center [512, 238] width 59 height 8
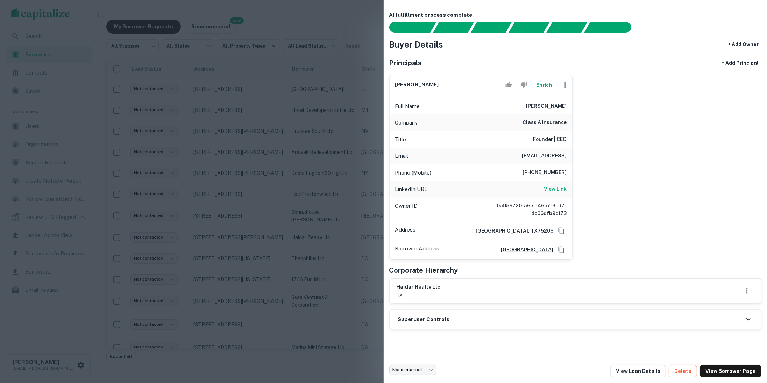
click at [357, 242] on div at bounding box center [383, 191] width 767 height 383
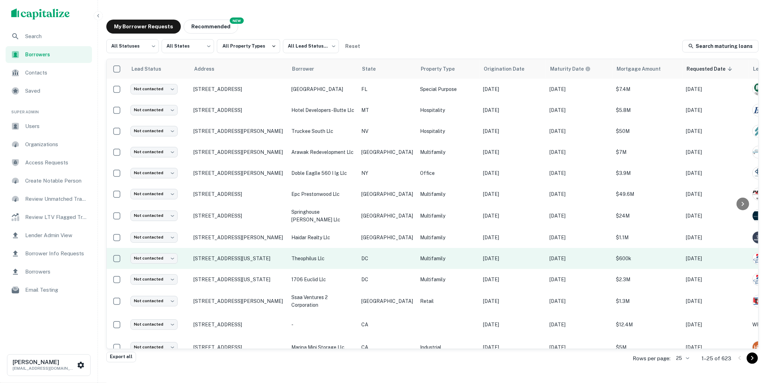
click at [514, 262] on p "[DATE]" at bounding box center [512, 259] width 59 height 8
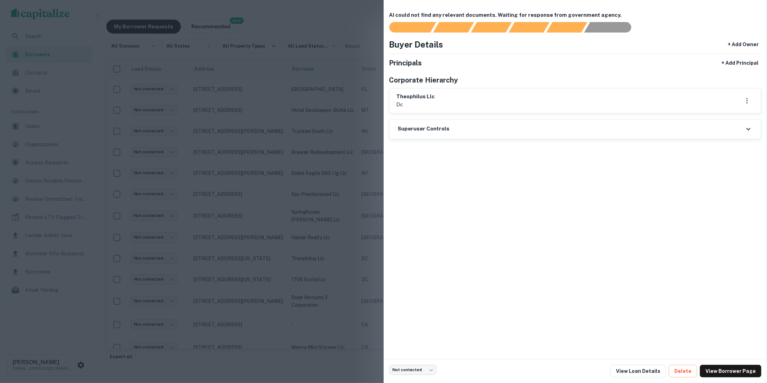
click at [355, 273] on div at bounding box center [383, 191] width 767 height 383
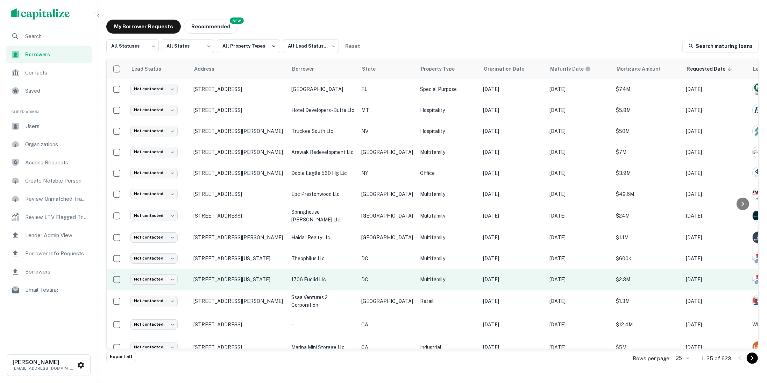
click at [507, 283] on p "[DATE]" at bounding box center [512, 280] width 59 height 8
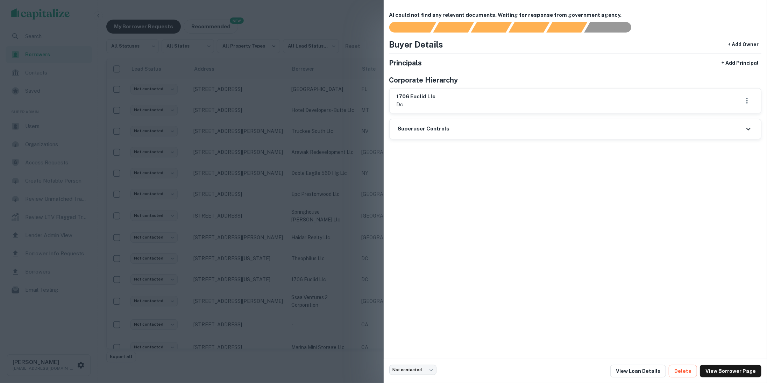
click at [356, 276] on div at bounding box center [383, 191] width 767 height 383
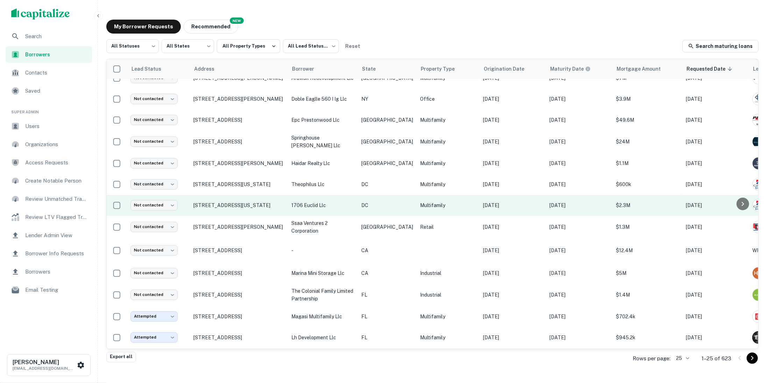
scroll to position [77, 0]
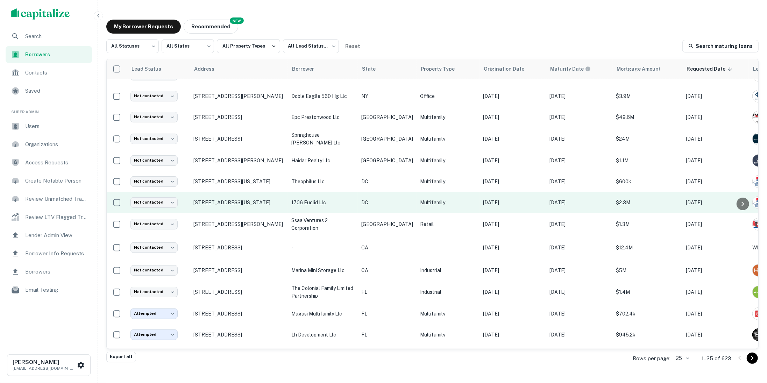
click at [504, 206] on p "[DATE]" at bounding box center [512, 203] width 59 height 8
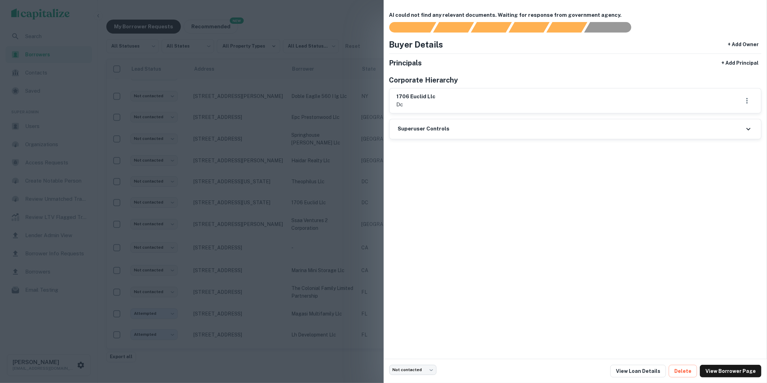
click at [263, 234] on div at bounding box center [383, 191] width 767 height 383
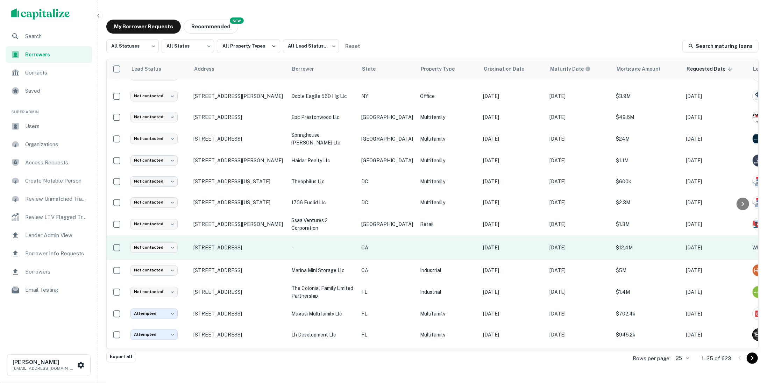
click at [504, 251] on p "[DATE]" at bounding box center [512, 248] width 59 height 8
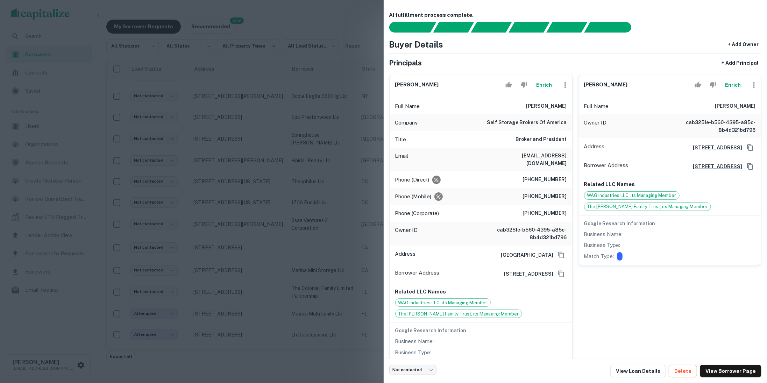
click at [370, 210] on div at bounding box center [383, 191] width 767 height 383
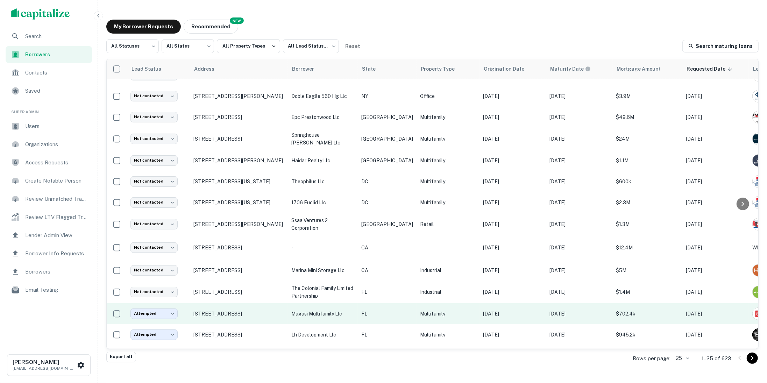
click at [509, 324] on td "[DATE]" at bounding box center [512, 313] width 66 height 21
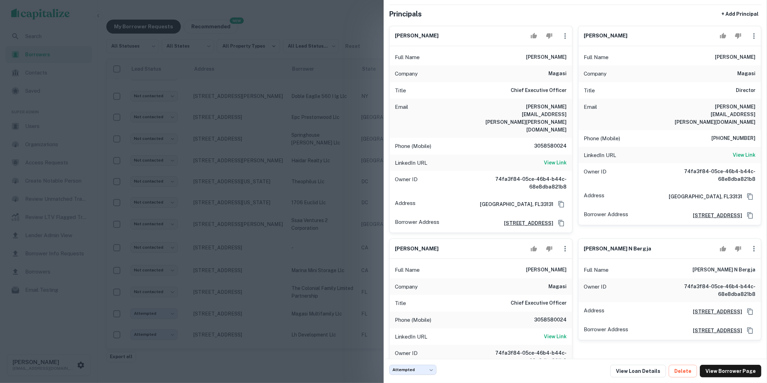
scroll to position [85, 0]
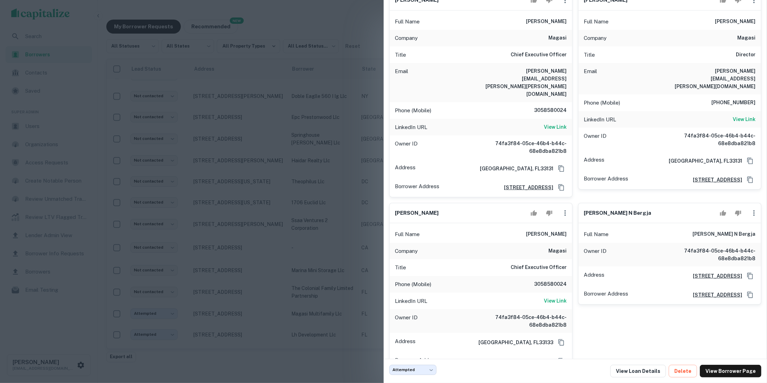
click at [330, 266] on div at bounding box center [383, 191] width 767 height 383
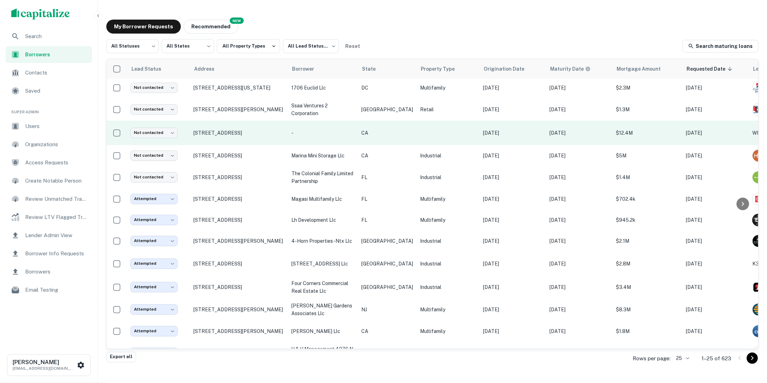
scroll to position [195, 0]
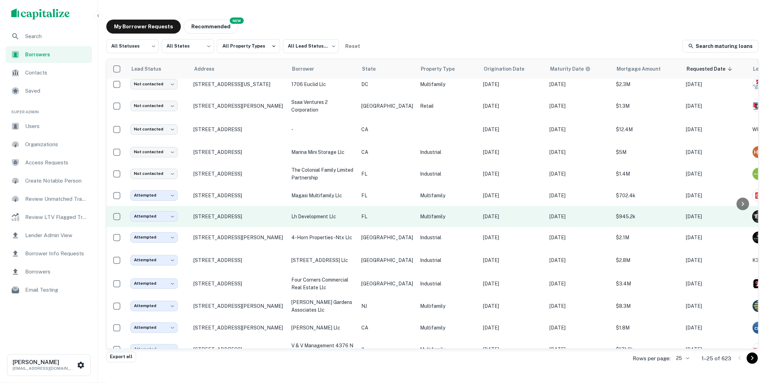
click at [511, 220] on p "[DATE]" at bounding box center [512, 217] width 59 height 8
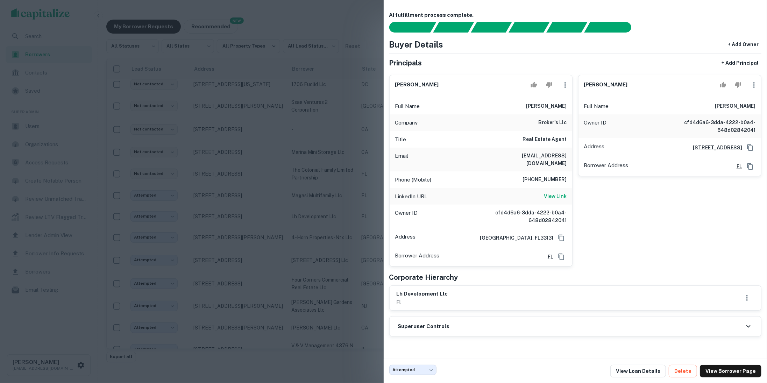
click at [331, 221] on div at bounding box center [383, 191] width 767 height 383
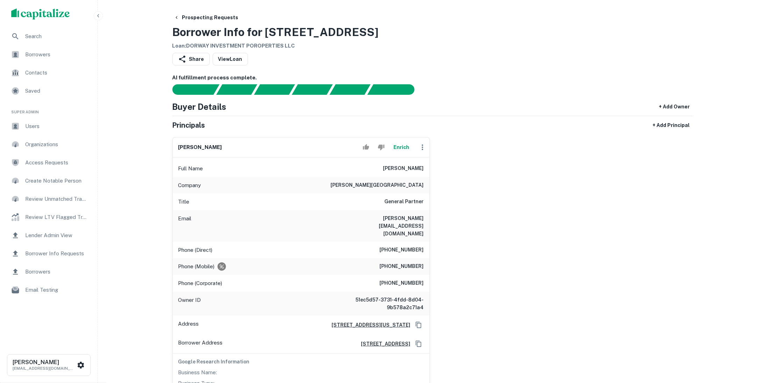
click at [56, 40] on span "Search" at bounding box center [56, 36] width 63 height 8
